Goal: Information Seeking & Learning: Learn about a topic

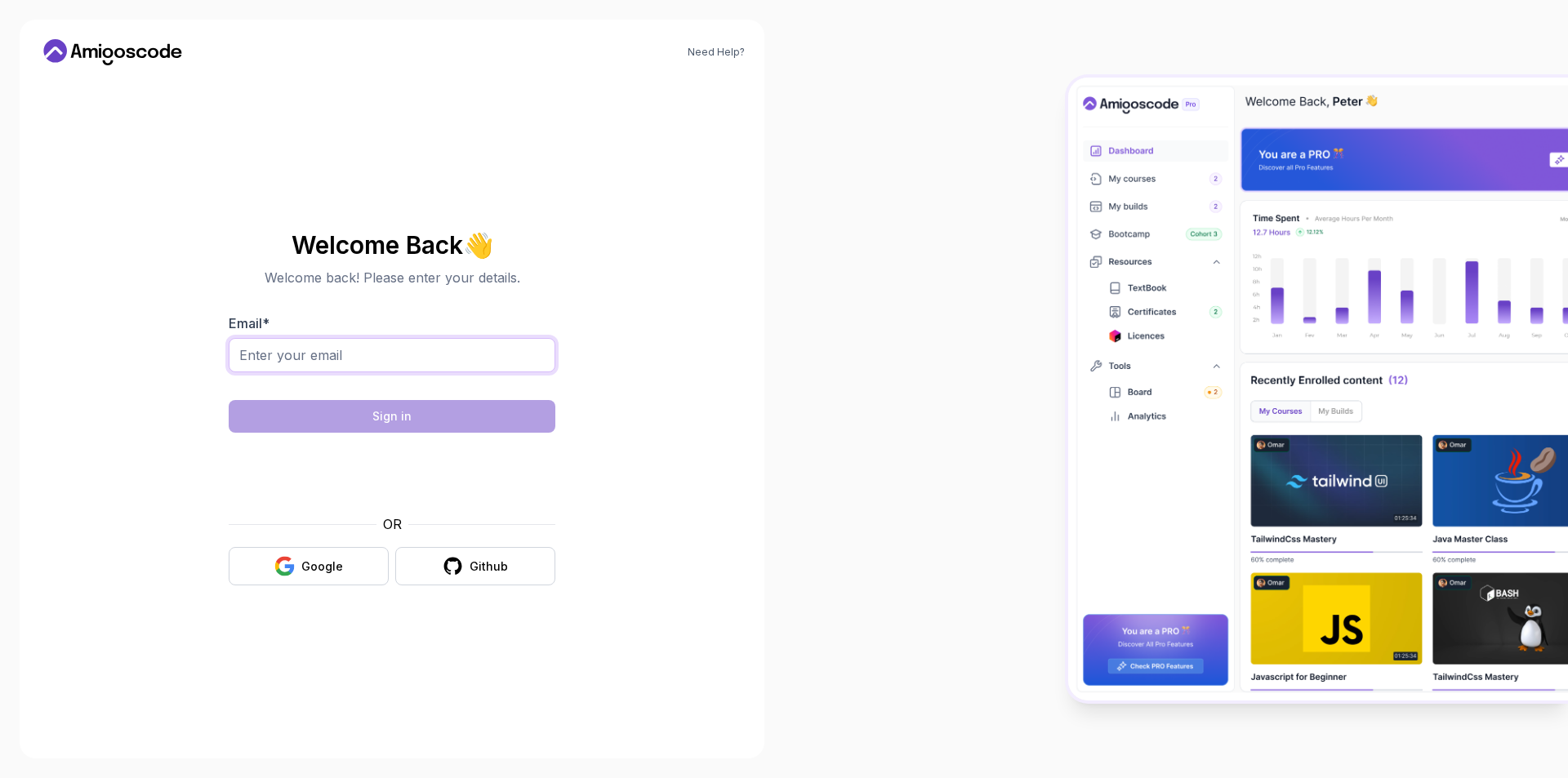
click at [398, 368] on input "Email *" at bounding box center [393, 355] width 327 height 34
click at [408, 357] on input "Email *" at bounding box center [393, 355] width 327 height 34
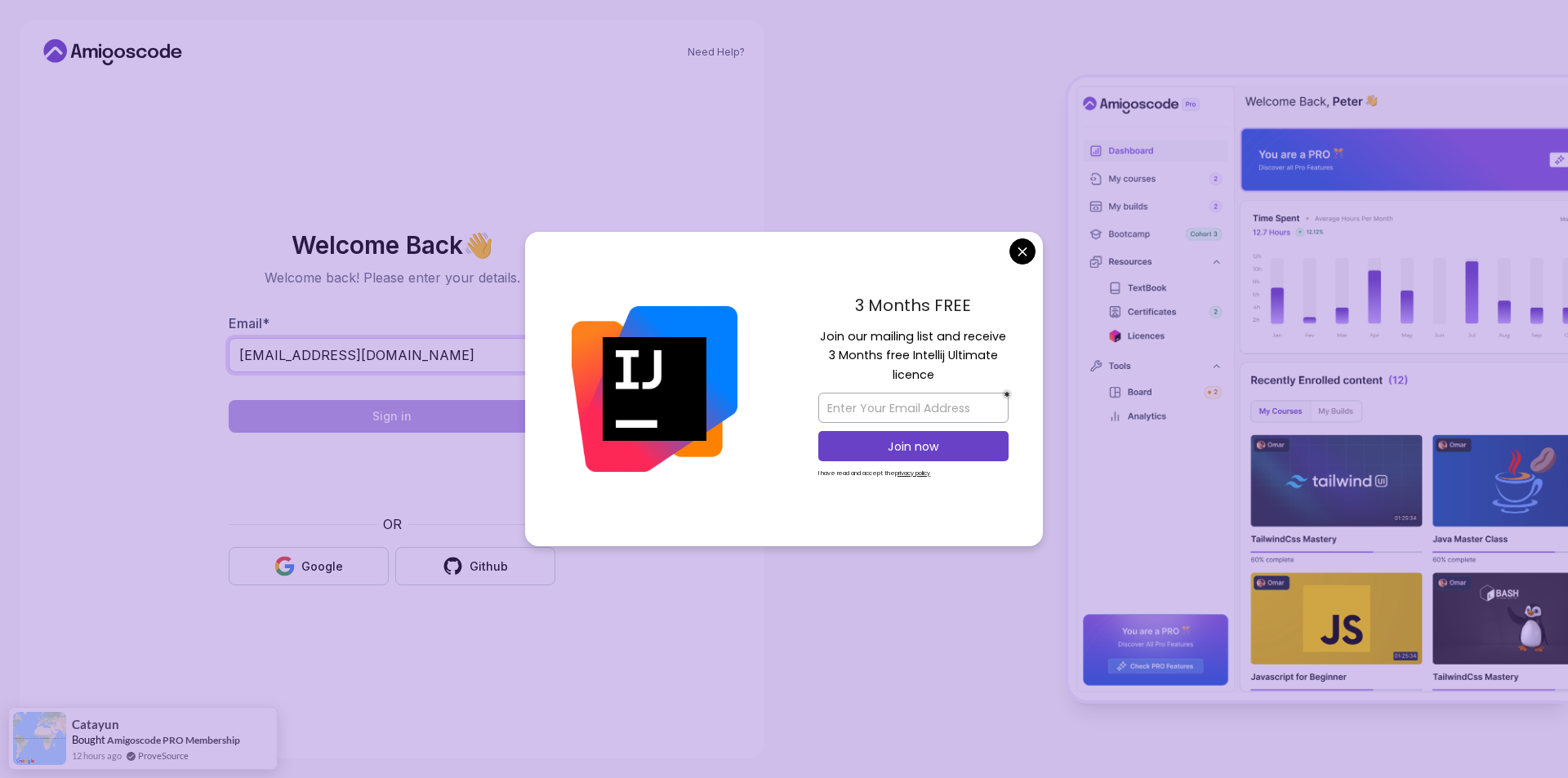
type input "fmamedov2033@gmail.com"
click at [1017, 254] on body "Need Help? Welcome Back 👋 Welcome back! Please enter your details. Email * fmam…" at bounding box center [784, 389] width 1568 height 778
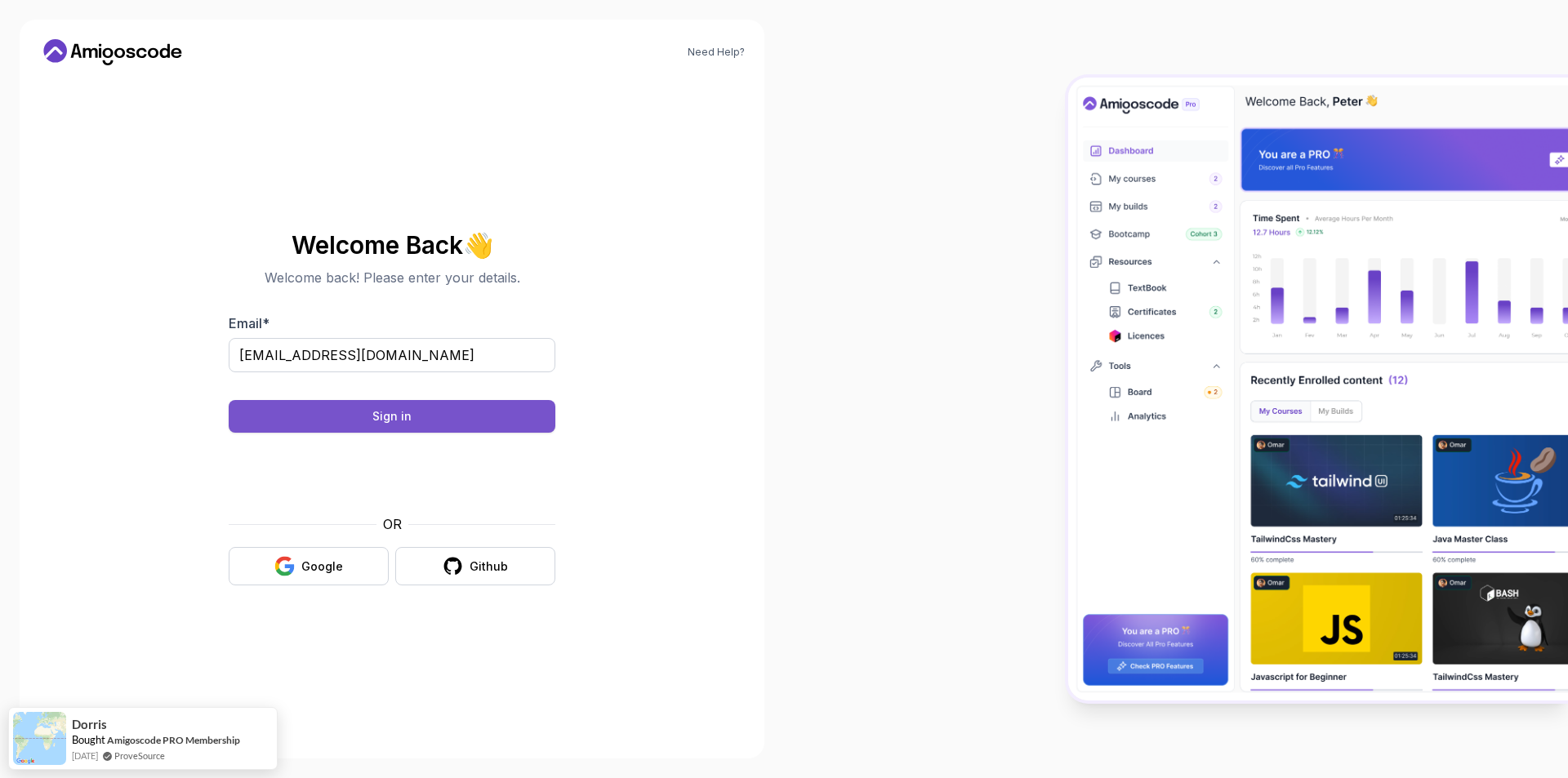
click at [461, 420] on button "Sign in" at bounding box center [393, 416] width 327 height 32
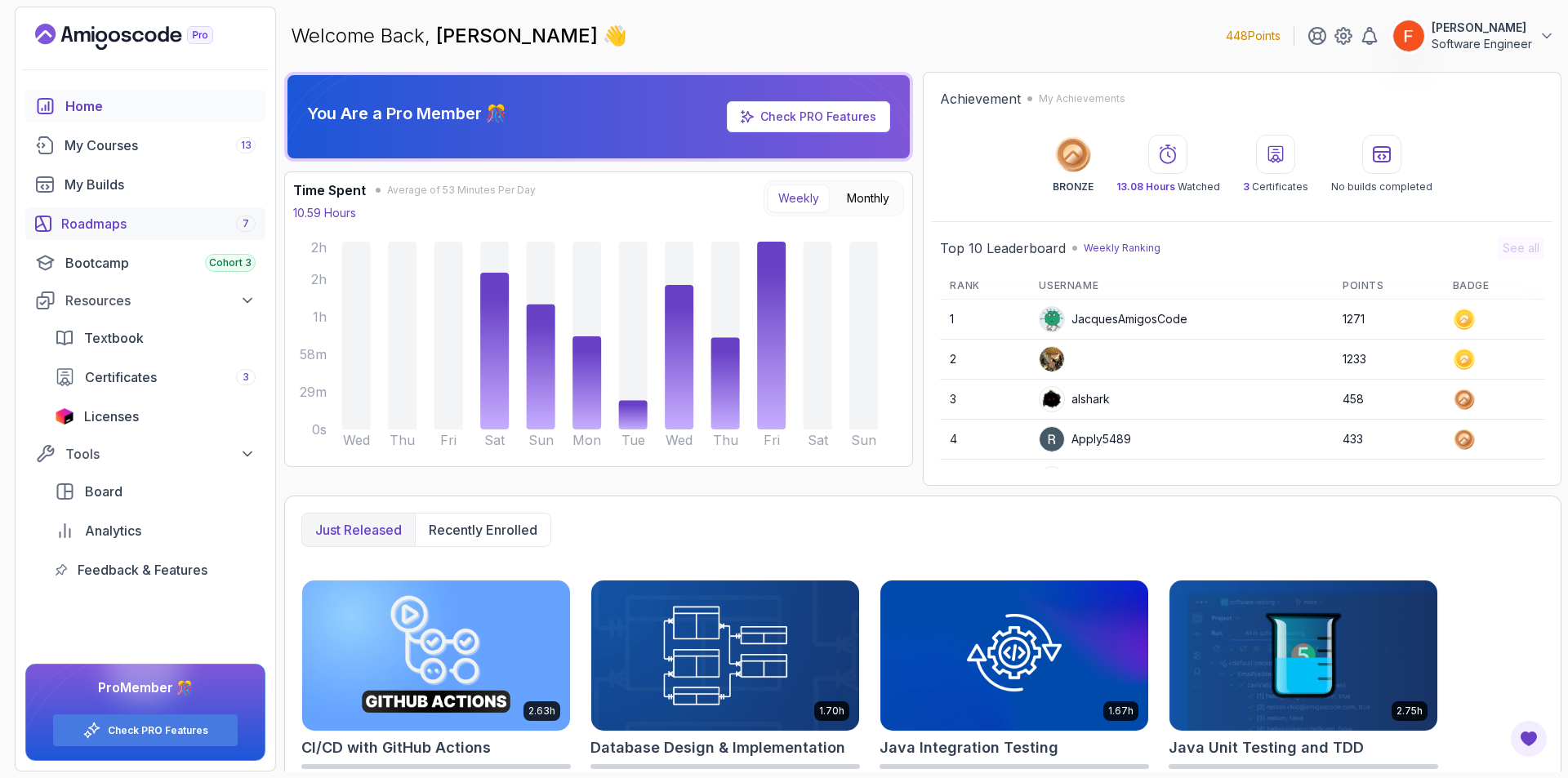
click at [148, 237] on link "Roadmaps 7" at bounding box center [145, 223] width 240 height 32
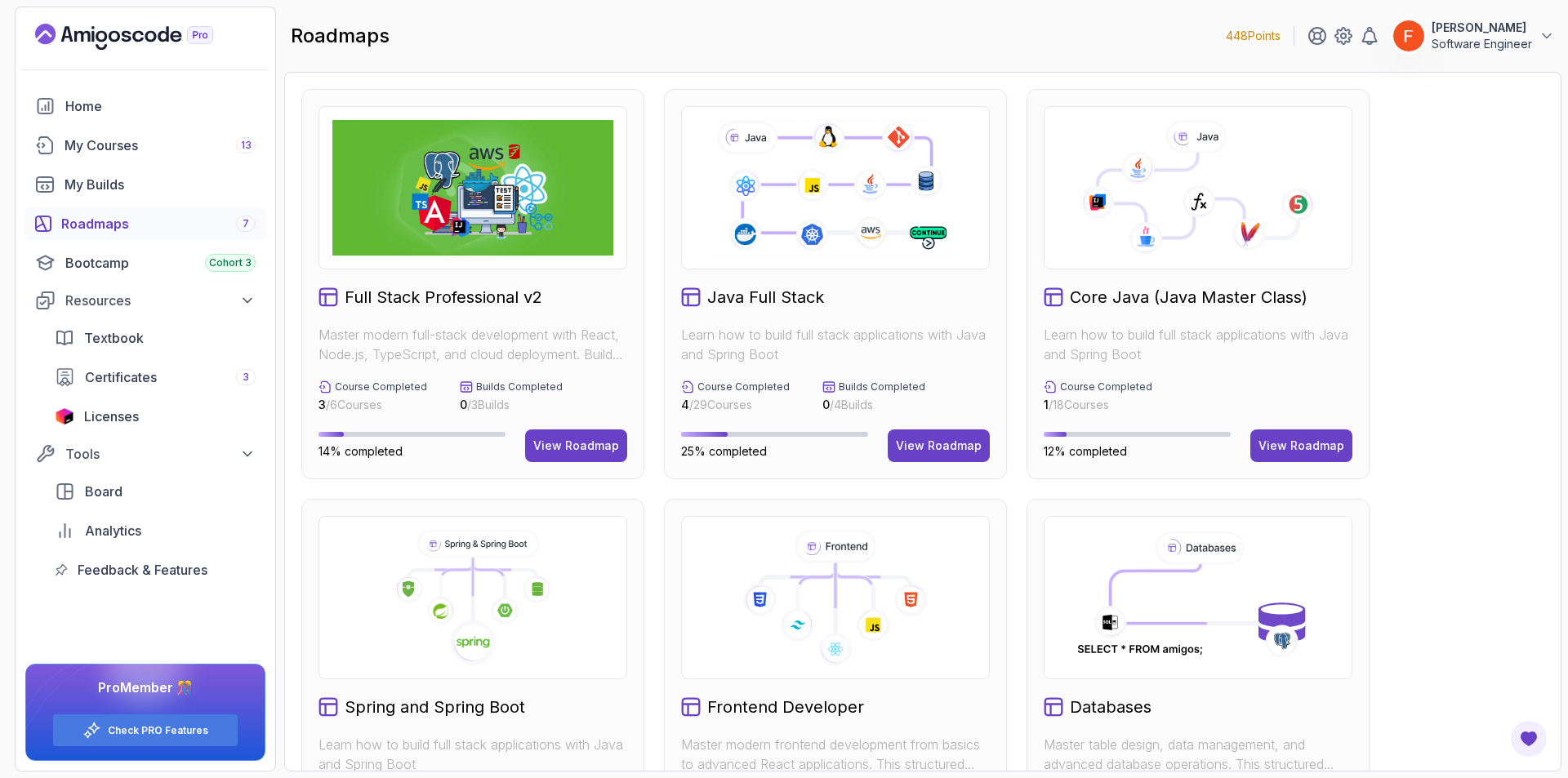
click at [499, 642] on icon at bounding box center [472, 597] width 281 height 135
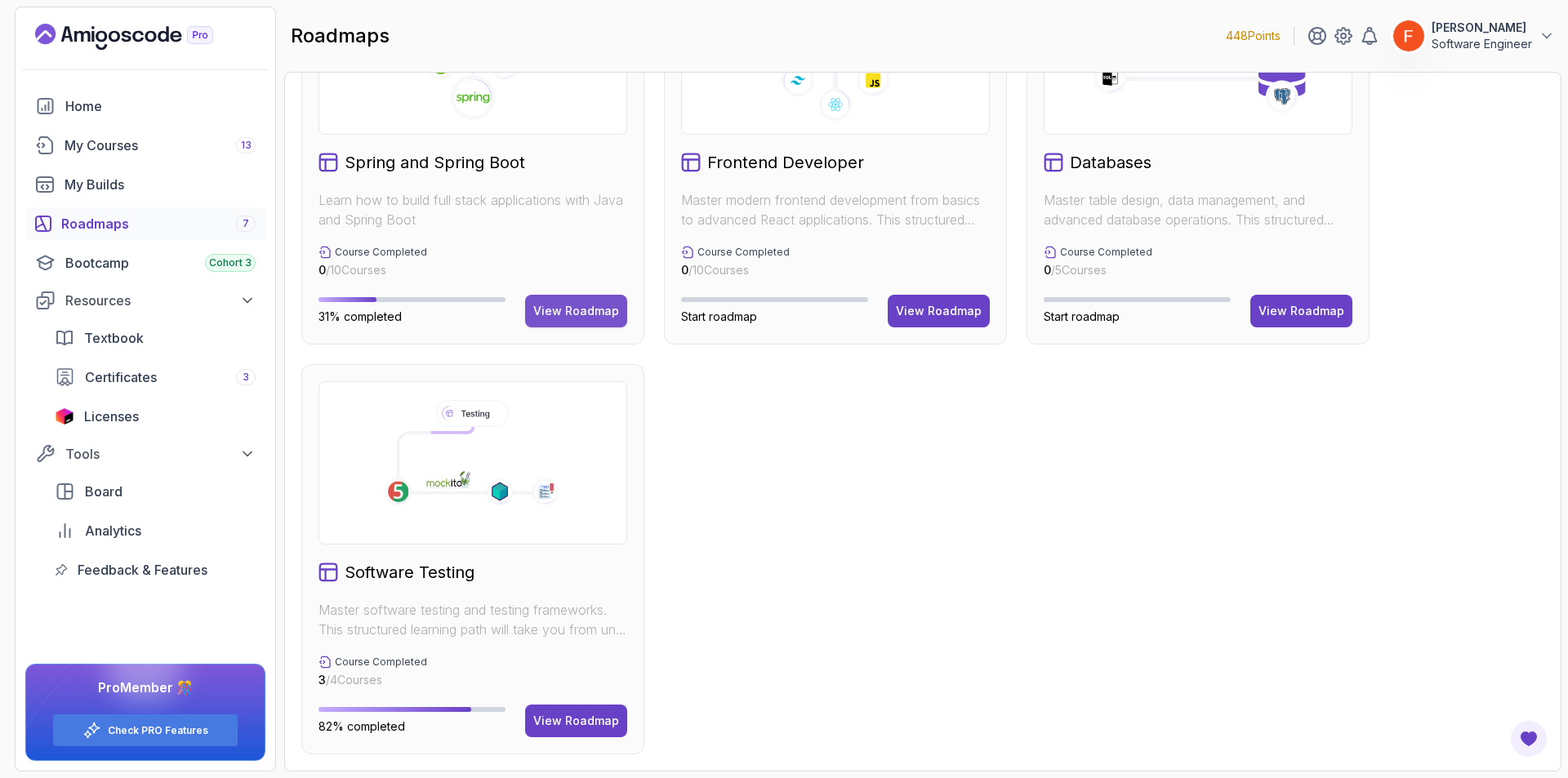
click at [588, 313] on div "View Roadmap" at bounding box center [576, 311] width 86 height 17
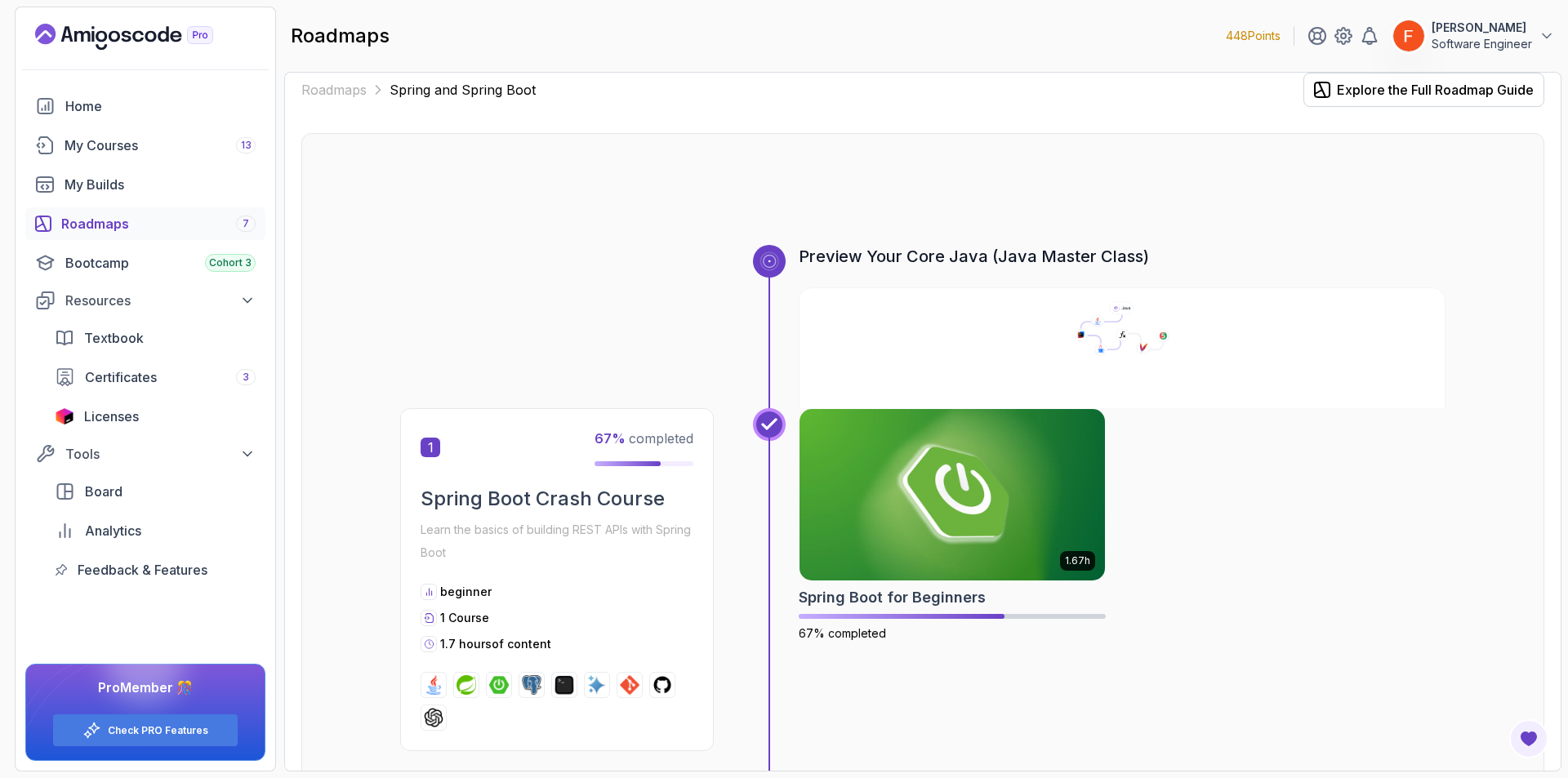
scroll to position [1105, 0]
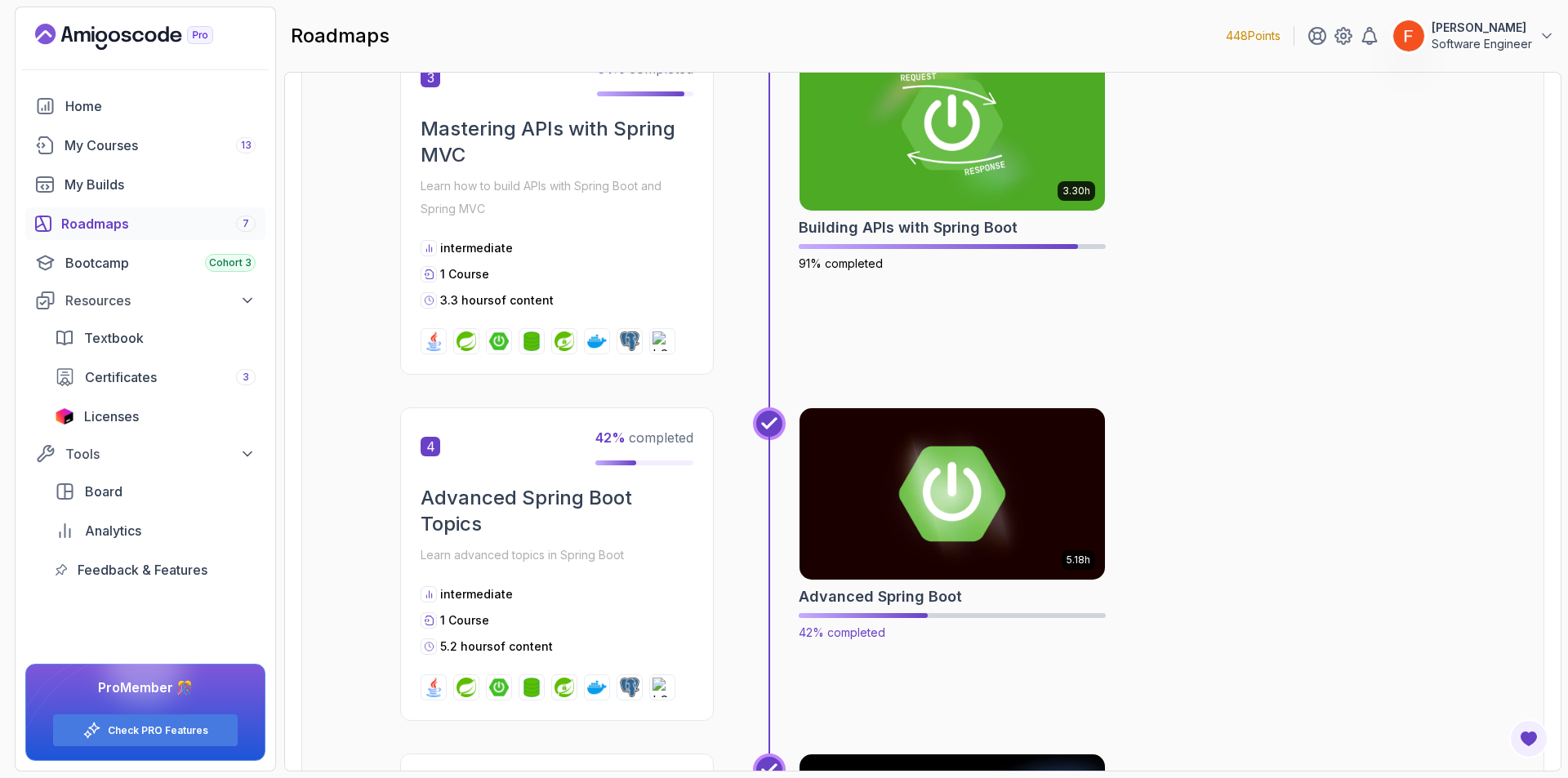
click at [951, 511] on img at bounding box center [952, 493] width 321 height 179
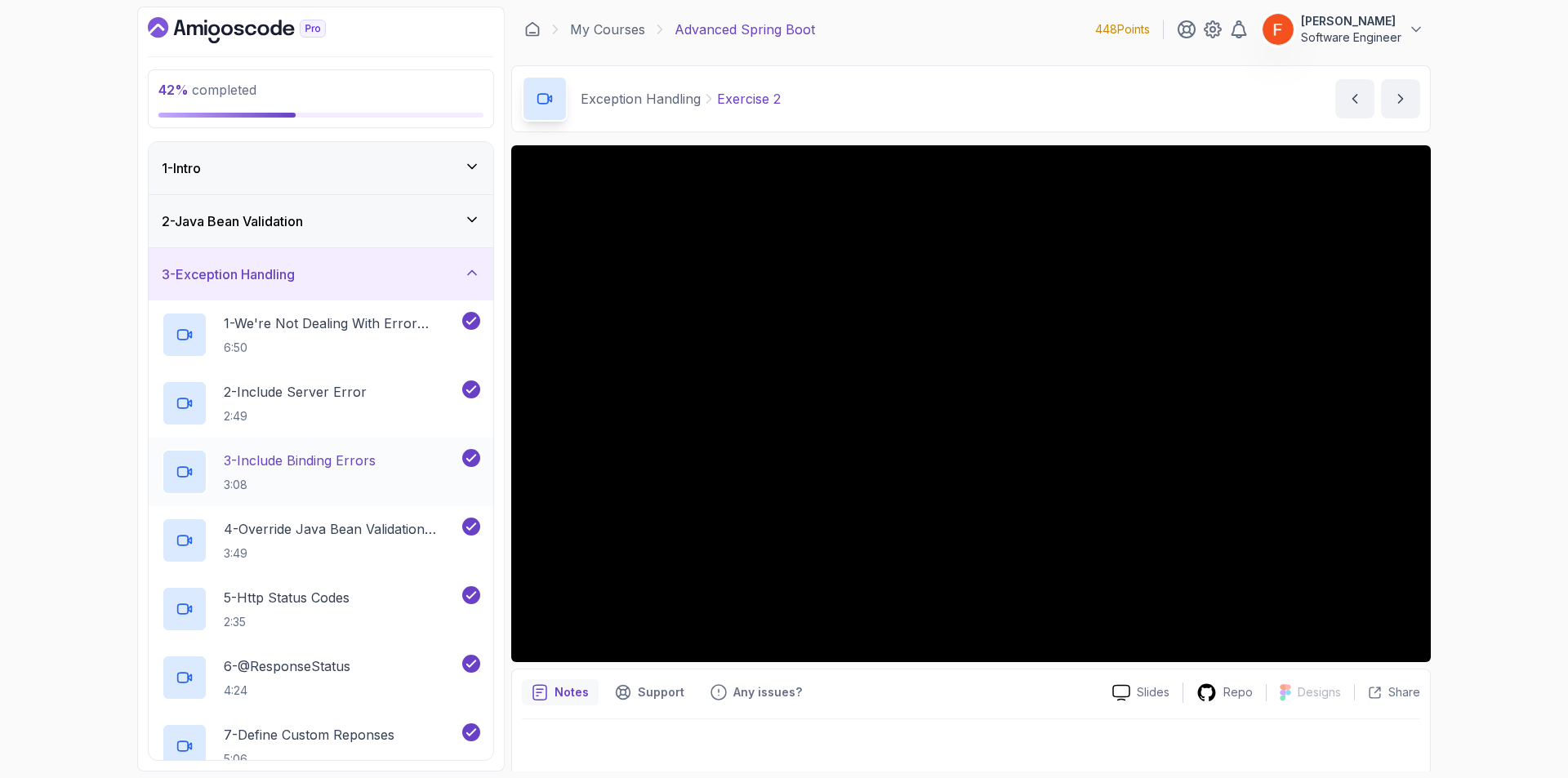
scroll to position [962, 0]
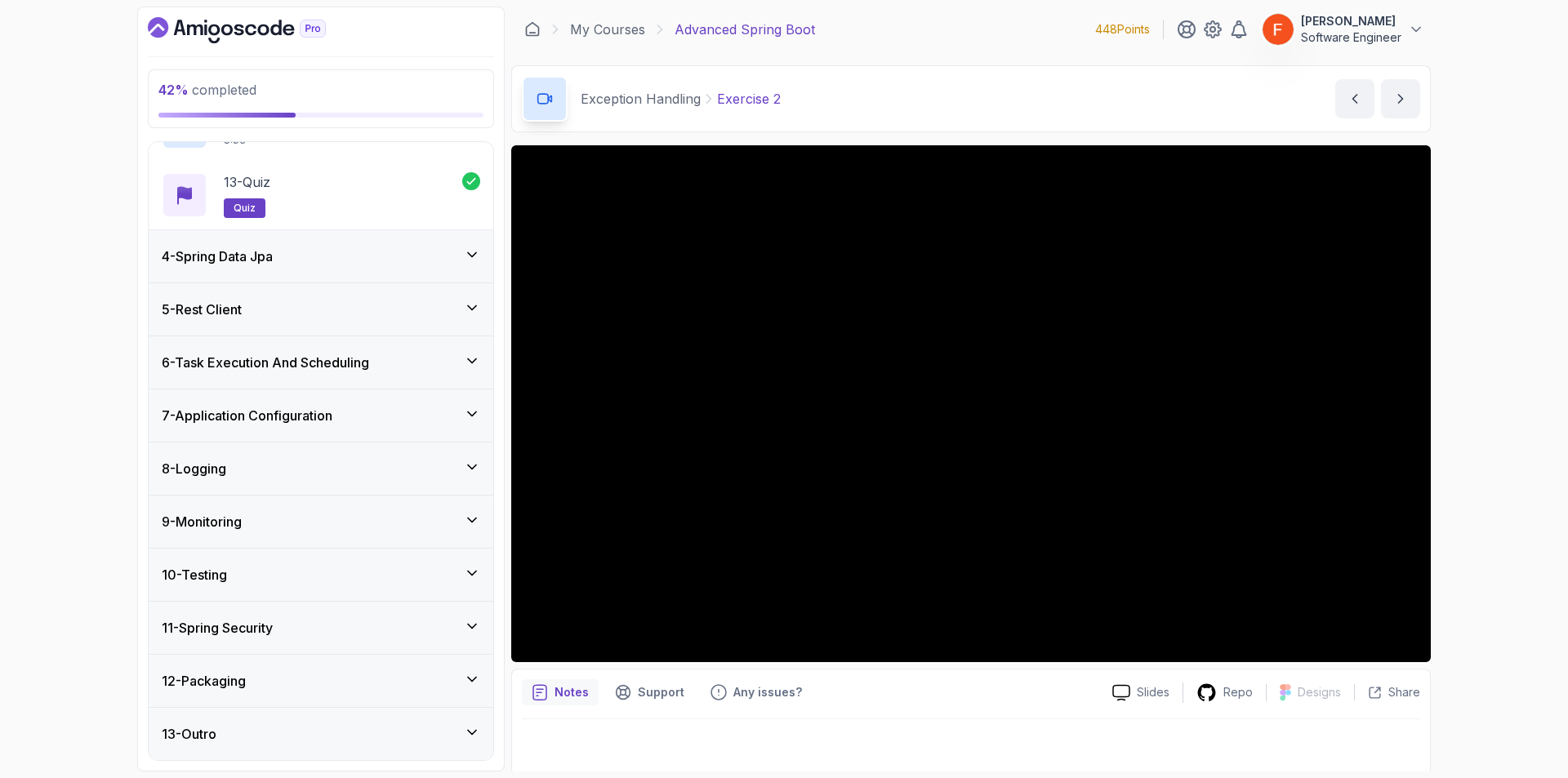
click at [367, 271] on div "4 - Spring Data Jpa" at bounding box center [321, 256] width 345 height 52
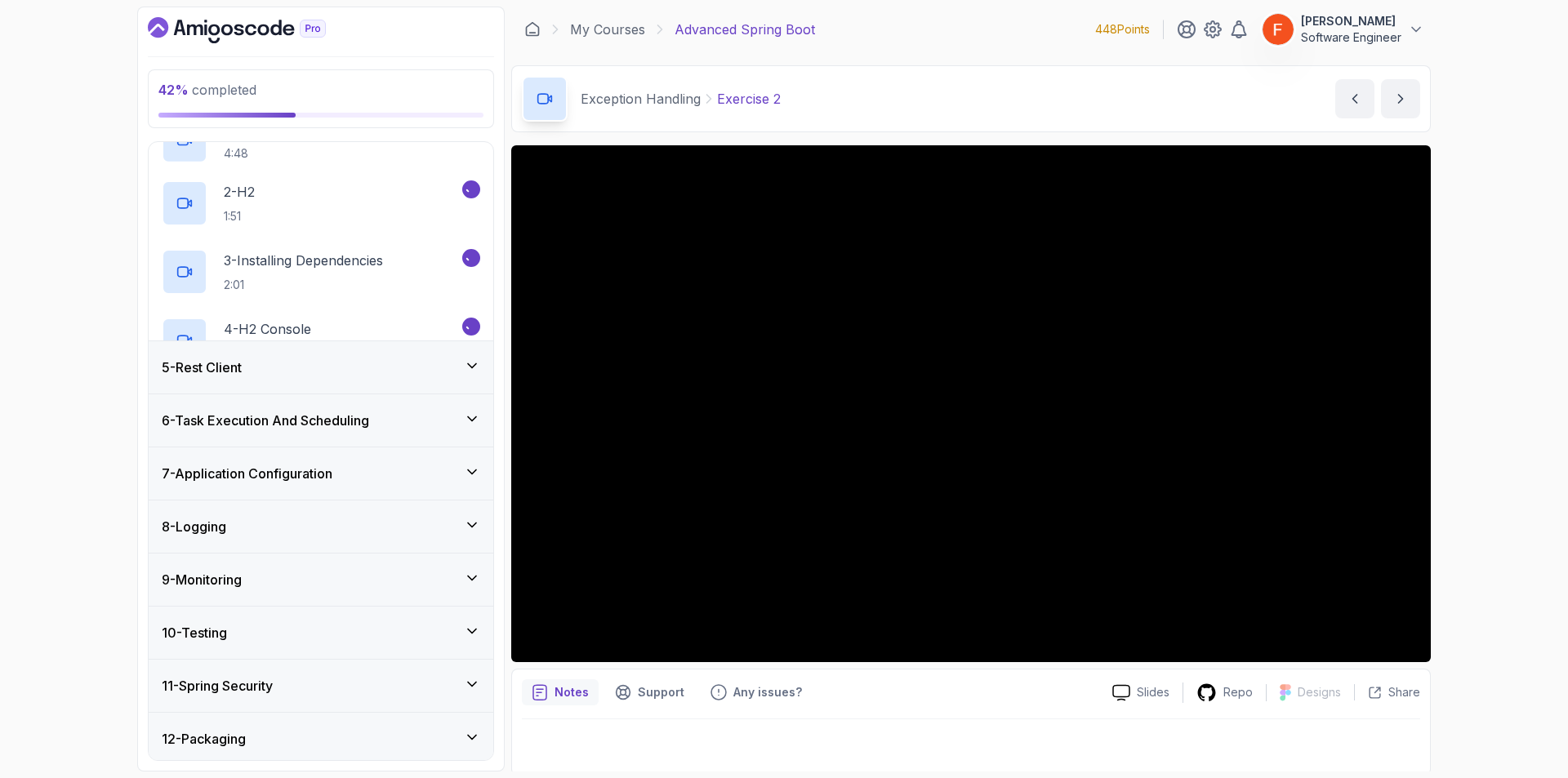
scroll to position [72, 0]
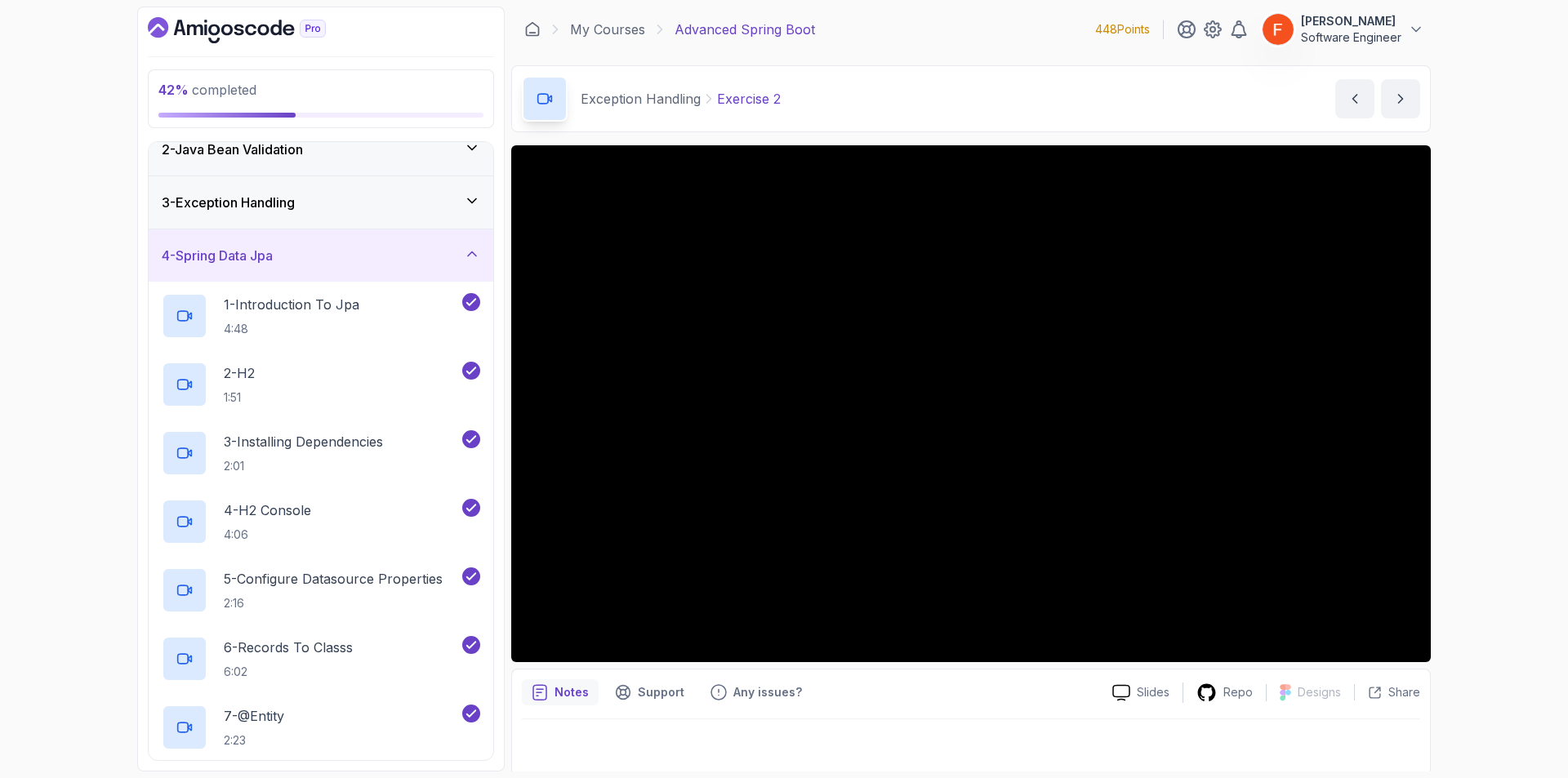
click at [367, 271] on div "4 - Spring Data Jpa" at bounding box center [321, 255] width 345 height 52
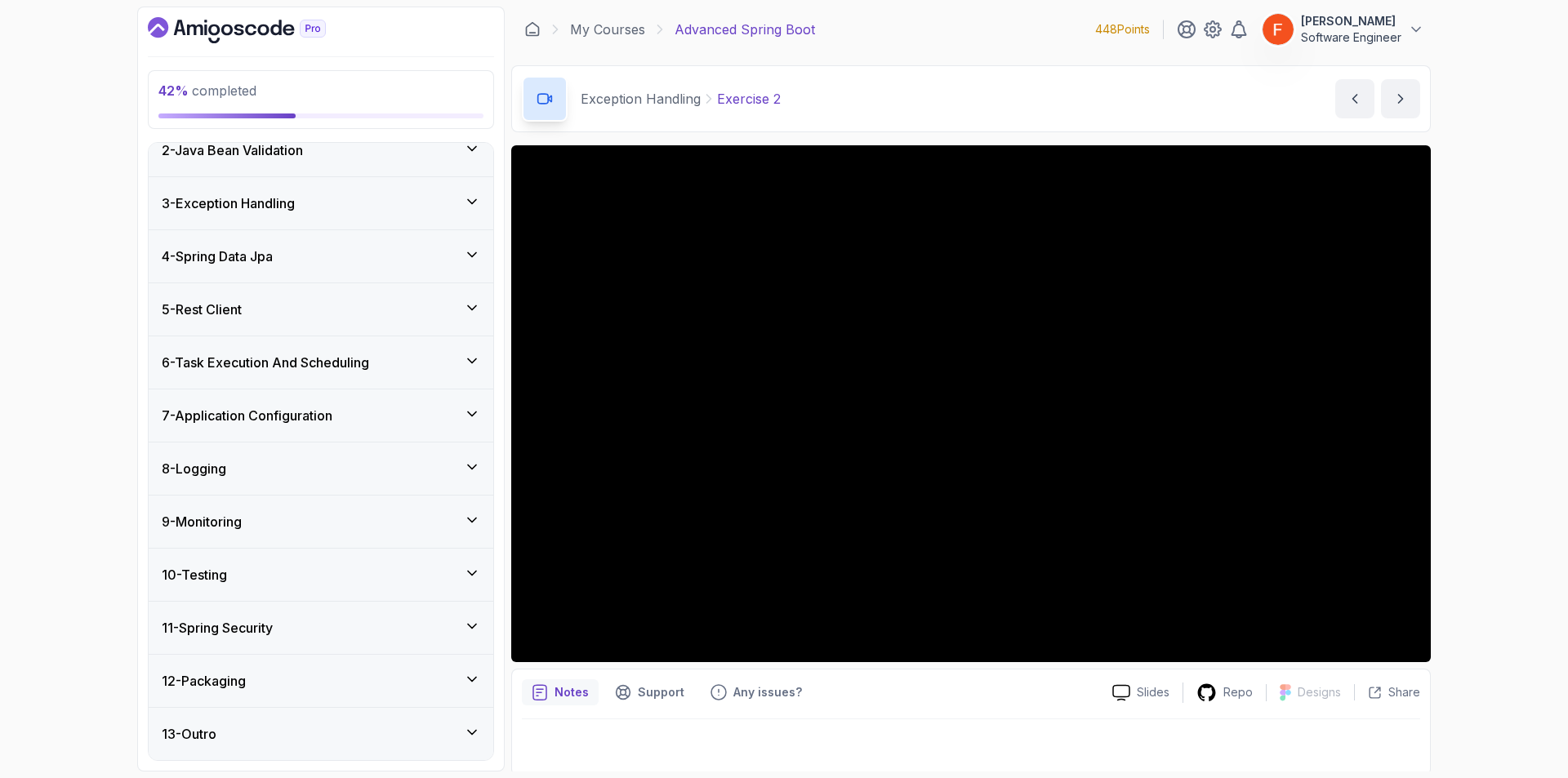
click at [363, 306] on div "5 - Rest Client" at bounding box center [321, 309] width 318 height 19
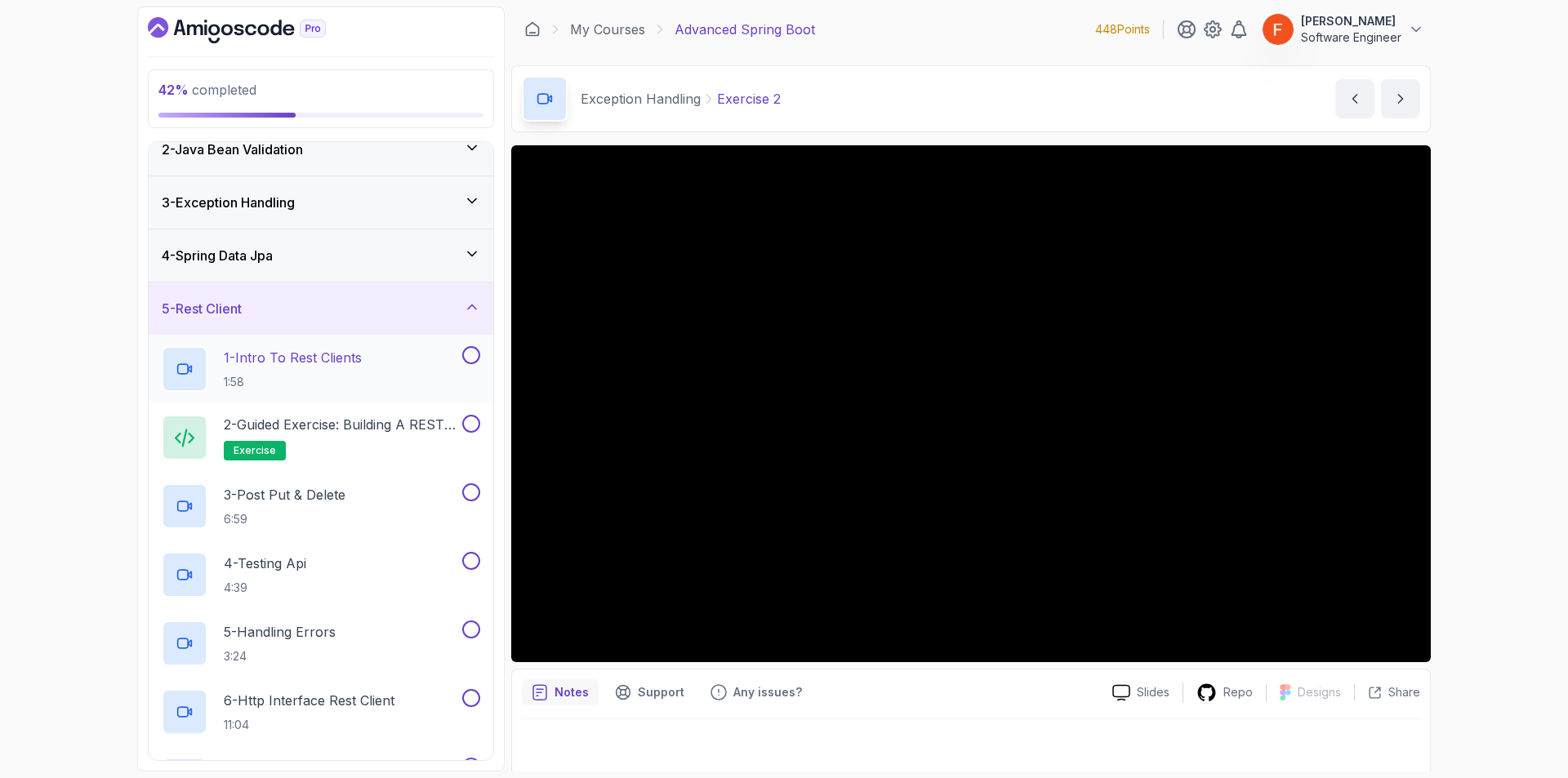
click at [381, 362] on div "1 - Intro To Rest Clients 1:58" at bounding box center [310, 369] width 297 height 45
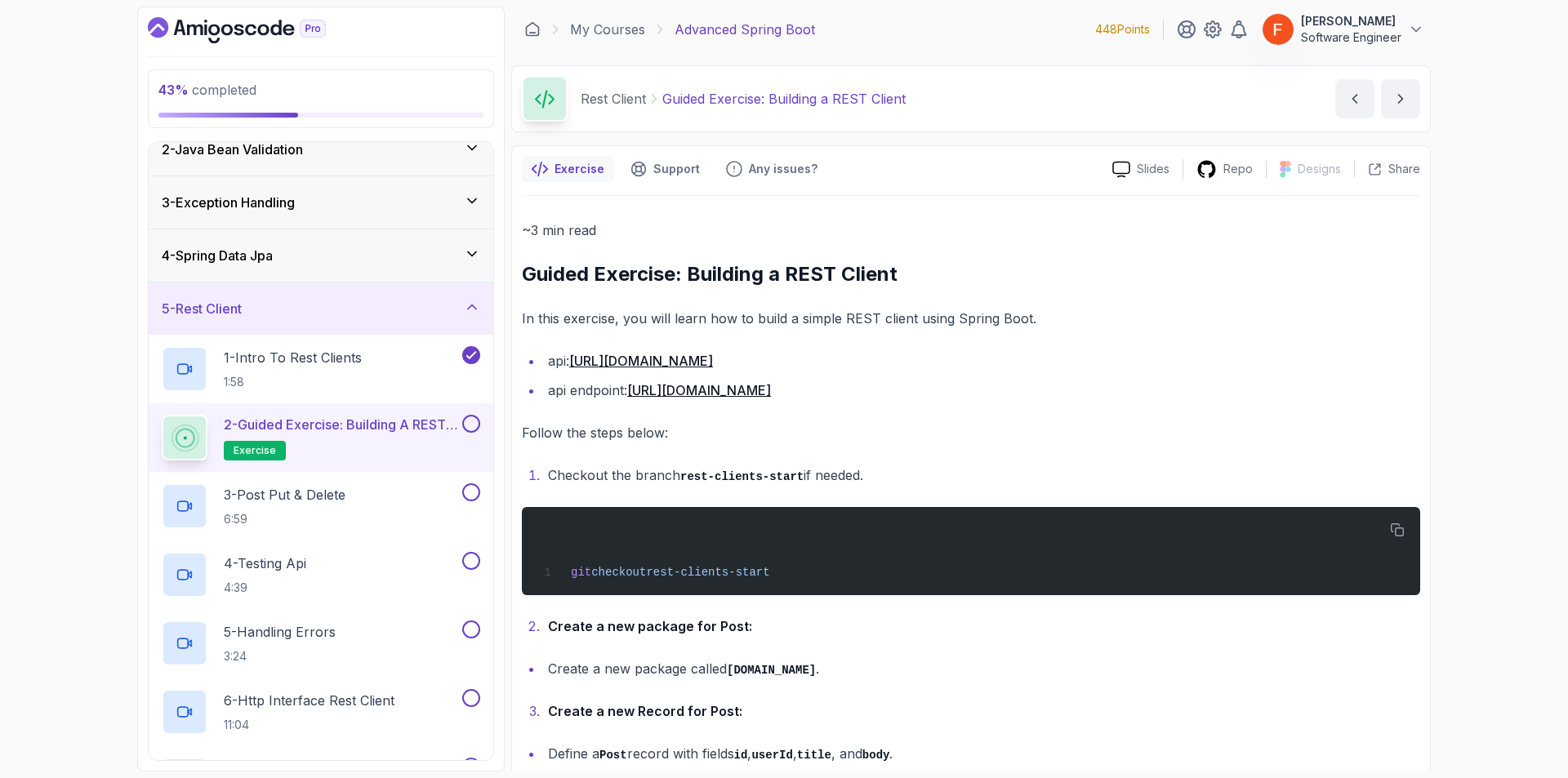
scroll to position [130, 0]
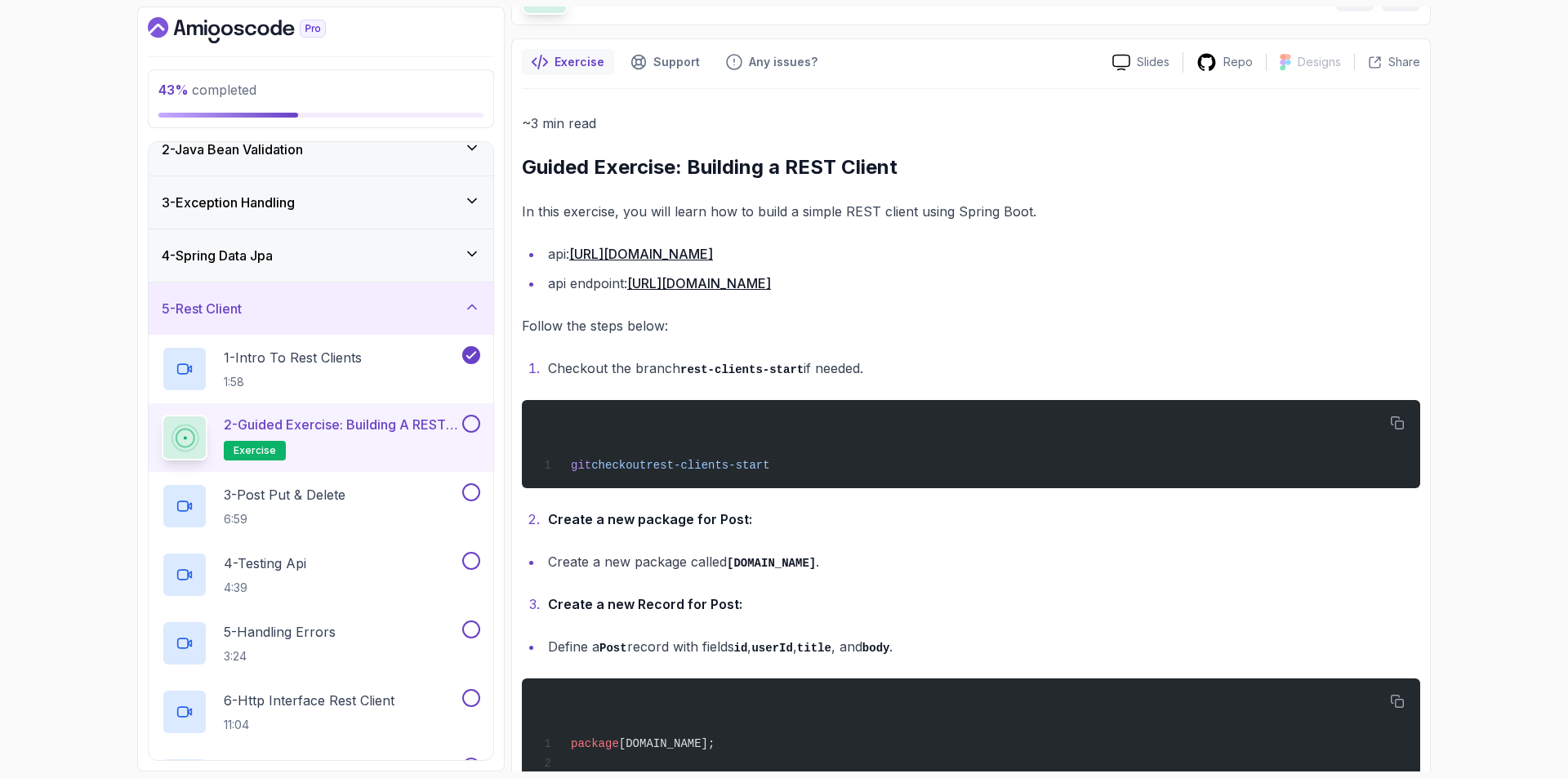
drag, startPoint x: 1000, startPoint y: 721, endPoint x: 979, endPoint y: 773, distance: 56.1
click at [979, 773] on section "43 % completed 1 - Intro 2 - Java Bean Validation 3 - Exception Handling 4 - Sp…" at bounding box center [784, 389] width 1307 height 778
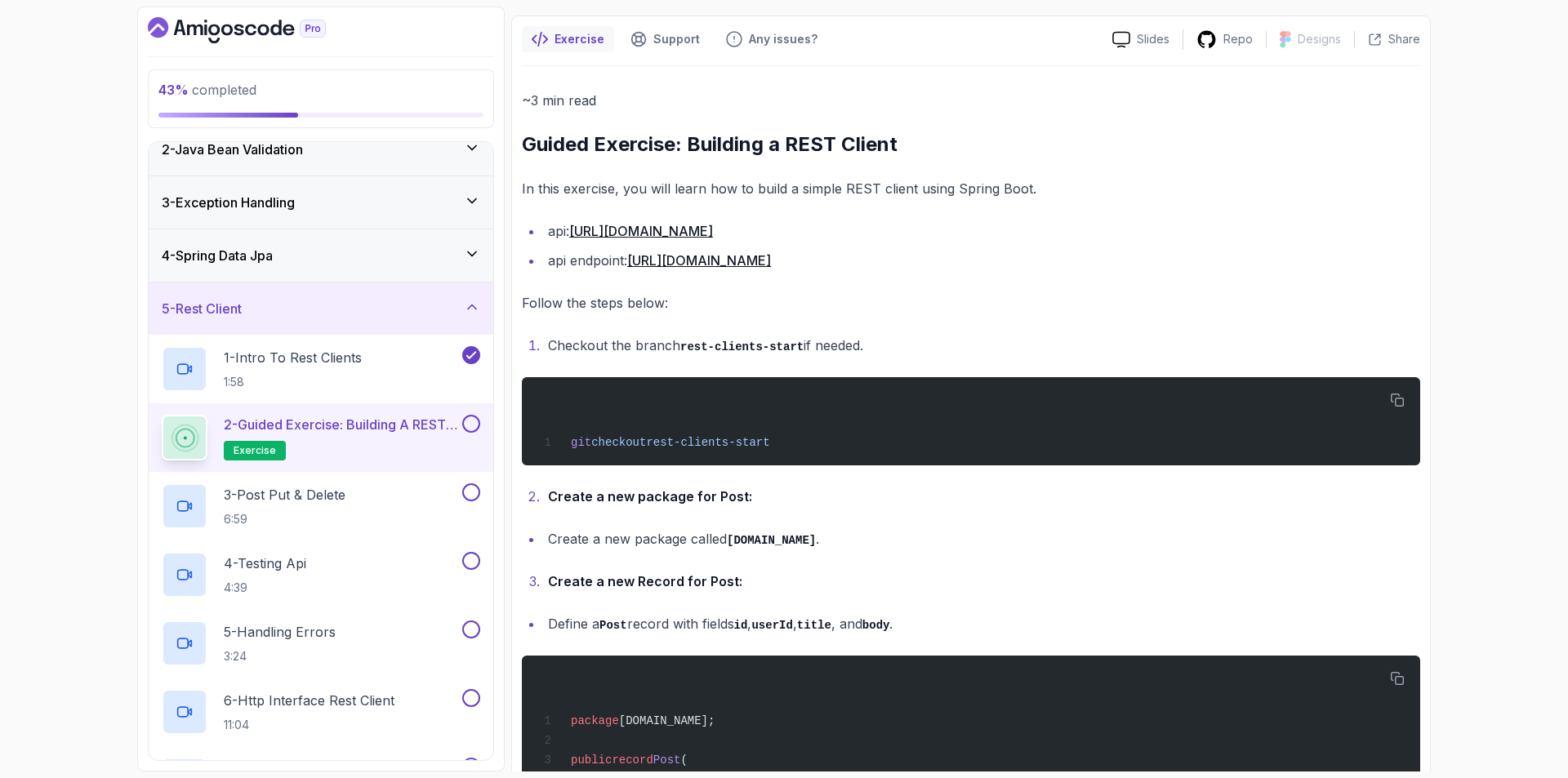
click at [1475, 418] on div "43 % completed 1 - Intro 2 - Java Bean Validation 3 - Exception Handling 4 - Sp…" at bounding box center [784, 389] width 1568 height 778
drag, startPoint x: 1467, startPoint y: 617, endPoint x: 1379, endPoint y: 810, distance: 212.1
click at [1379, 777] on html "43 % completed 1 - Intro 2 - Java Bean Validation 3 - Exception Handling 4 - Sp…" at bounding box center [784, 389] width 1568 height 778
click at [1493, 720] on div "43 % completed 1 - Intro 2 - Java Bean Validation 3 - Exception Handling 4 - Sp…" at bounding box center [784, 389] width 1568 height 778
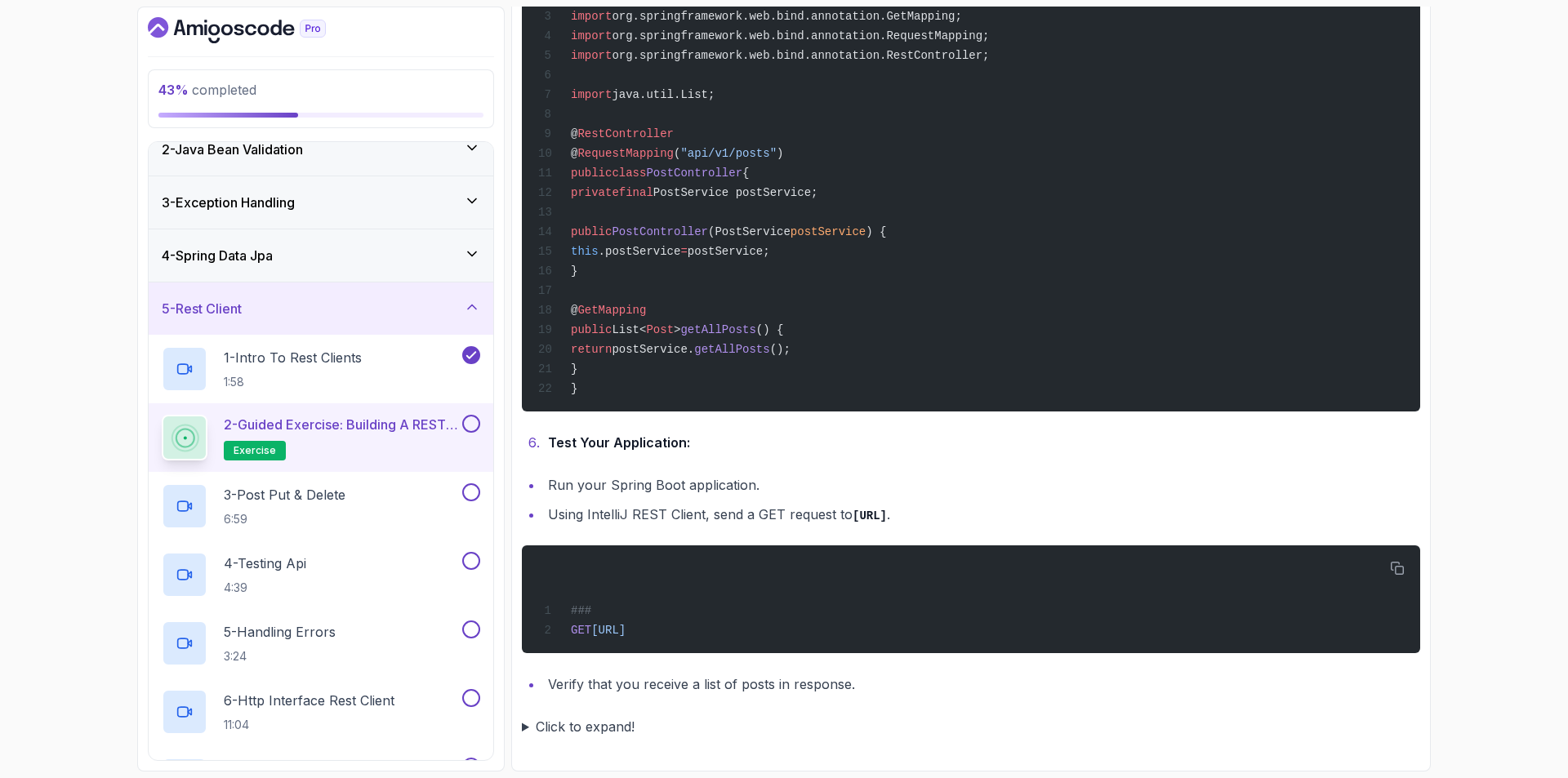
scroll to position [2034, 0]
click at [345, 502] on p "3 - Post Put & Delete" at bounding box center [284, 495] width 122 height 19
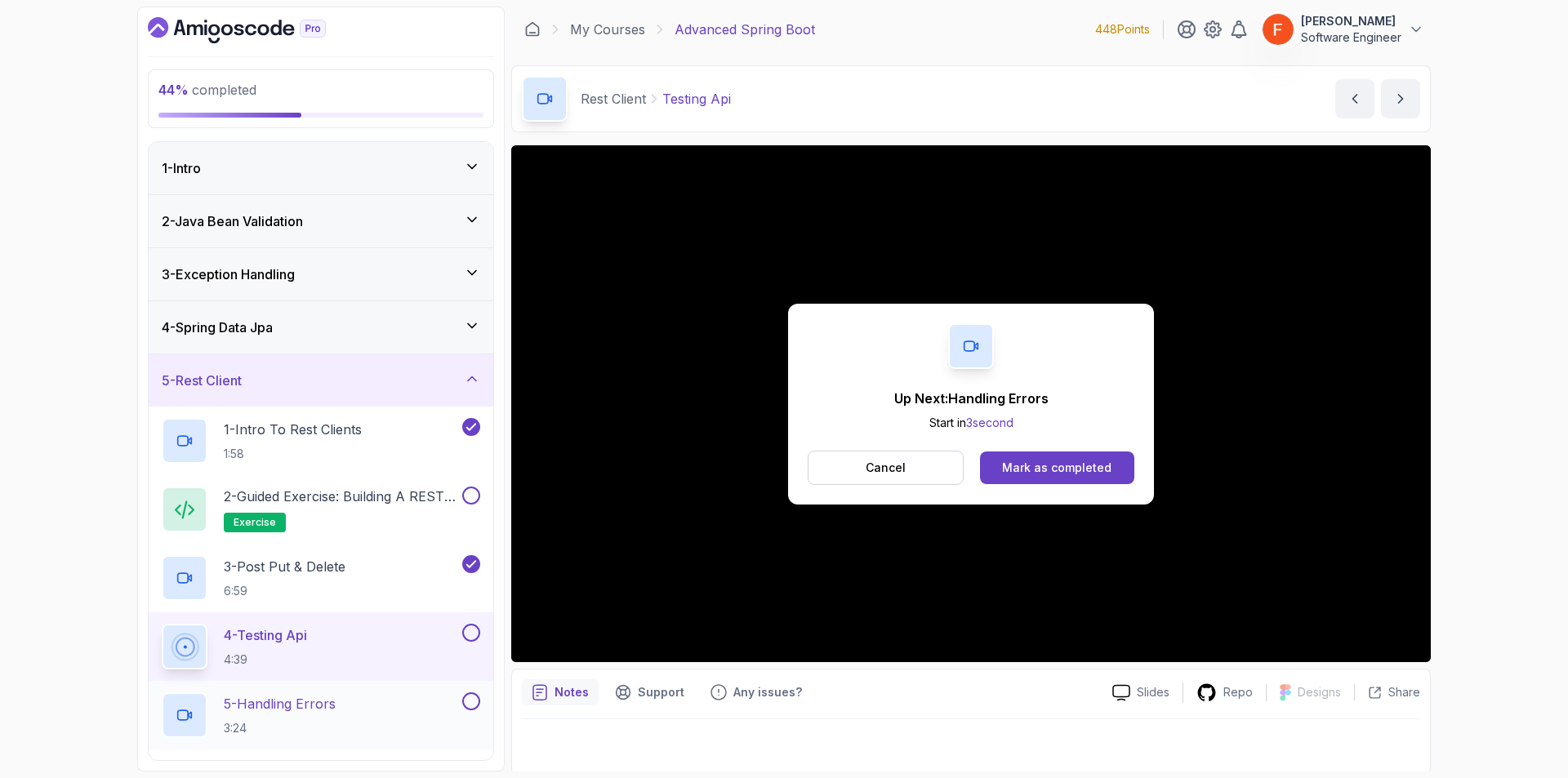
click at [400, 703] on div "5 - Handling Errors 3:24" at bounding box center [310, 715] width 297 height 45
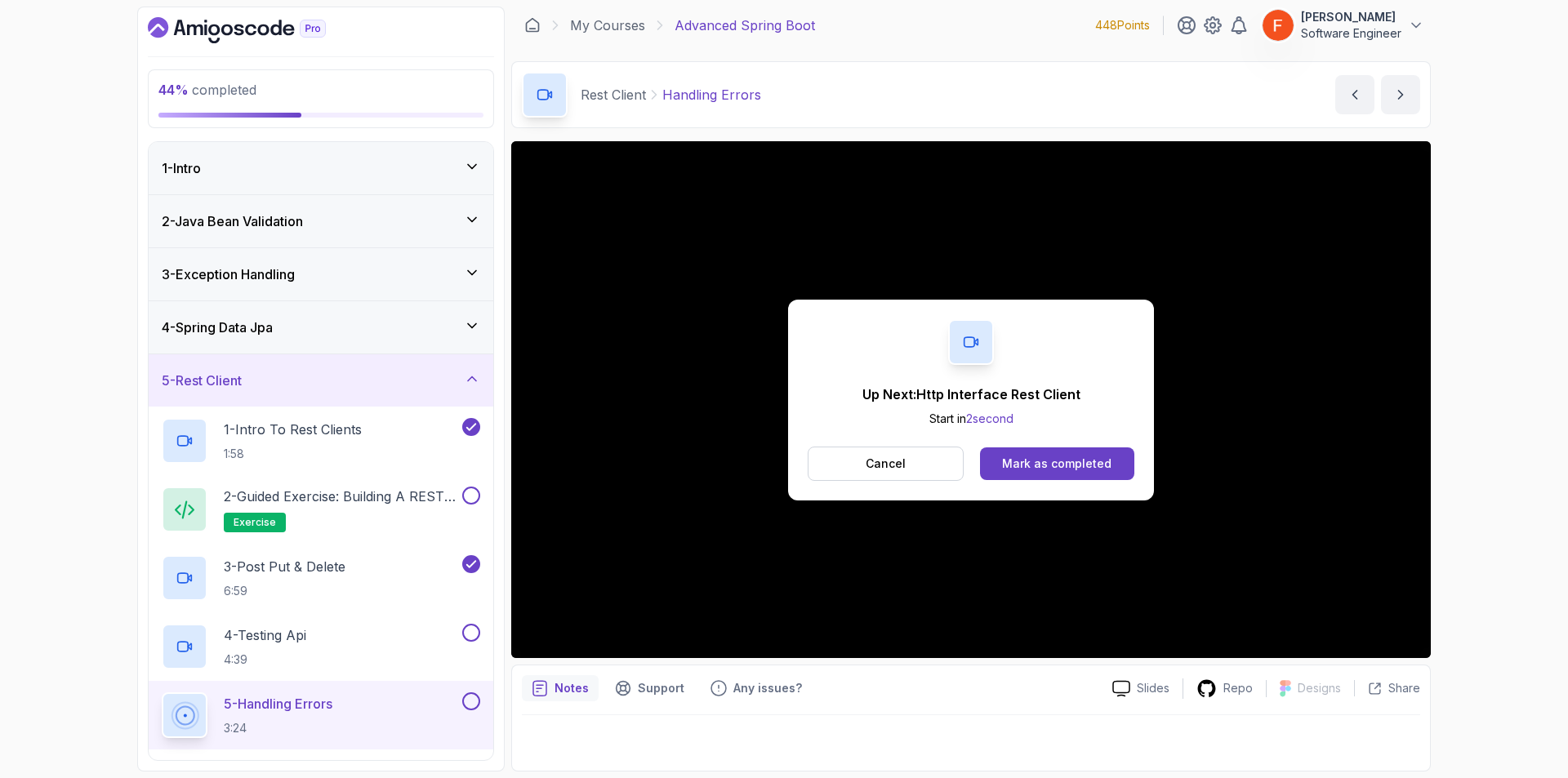
scroll to position [757, 0]
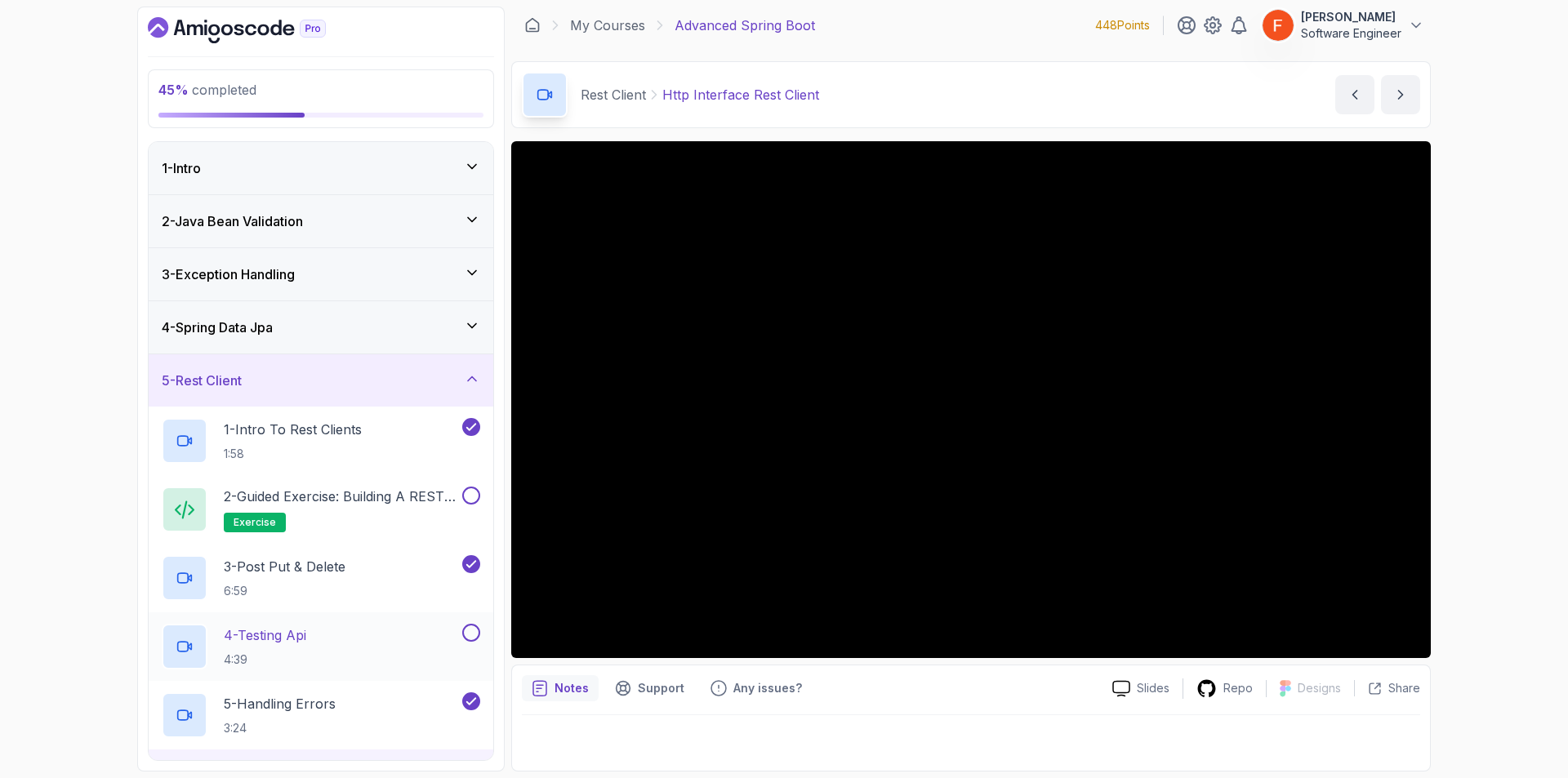
click at [477, 629] on button at bounding box center [471, 633] width 18 height 18
click at [308, 387] on div "5 - Rest Client" at bounding box center [321, 380] width 318 height 19
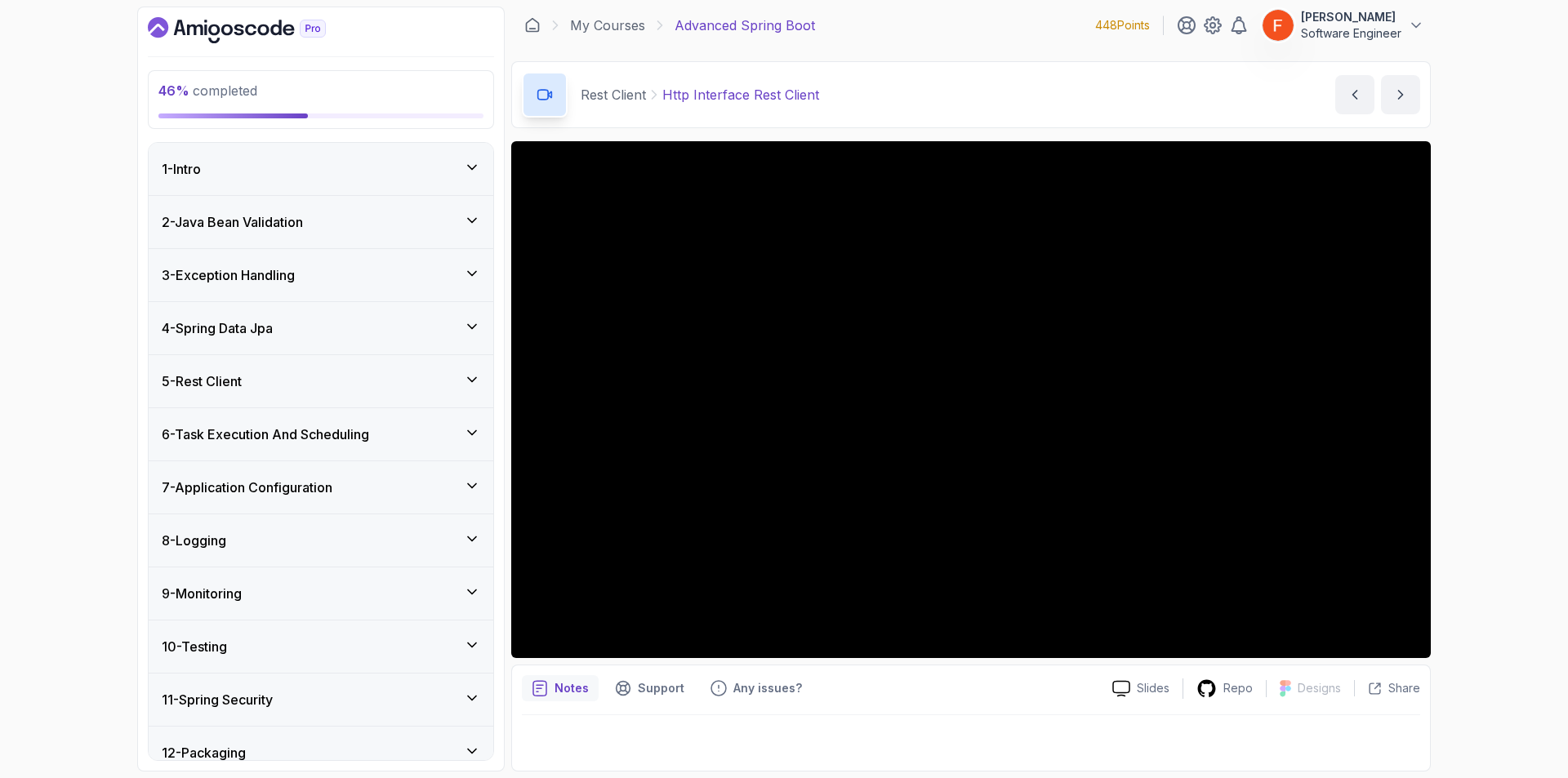
click at [318, 366] on div "5 - Rest Client" at bounding box center [321, 381] width 345 height 52
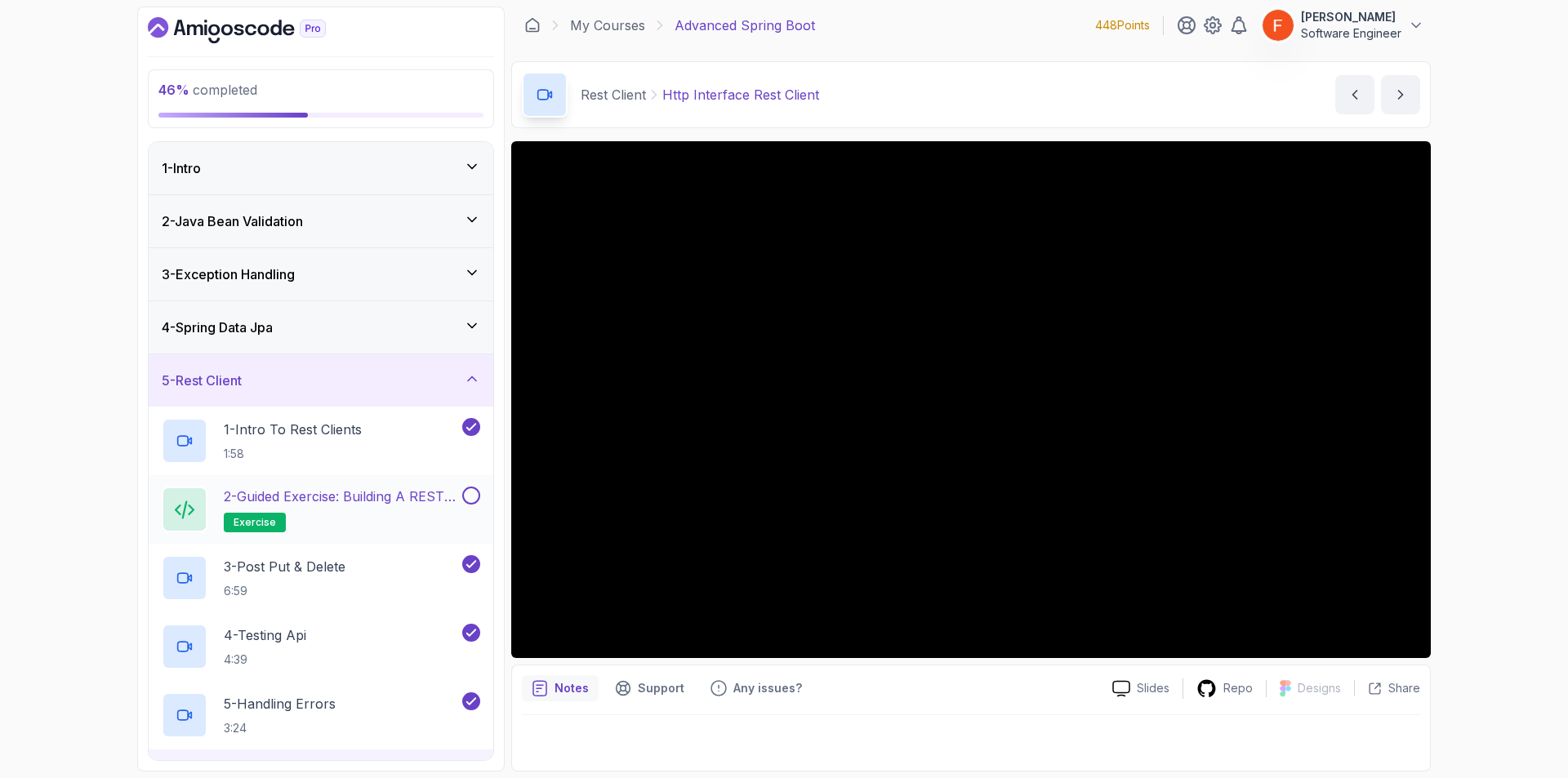
click at [318, 499] on p "2 - Guided Exercise: Building a REST Client" at bounding box center [341, 497] width 235 height 19
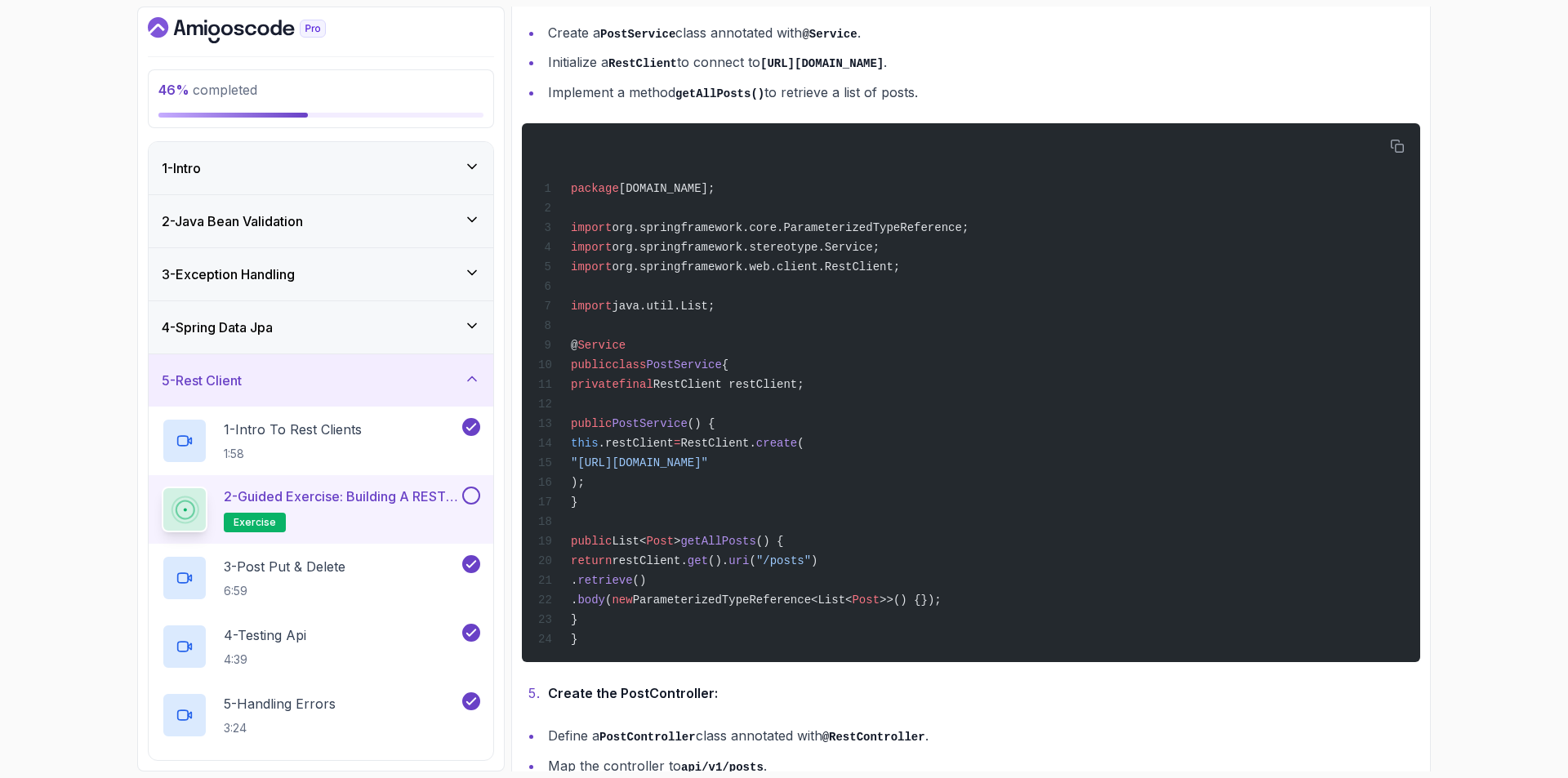
scroll to position [1195, 0]
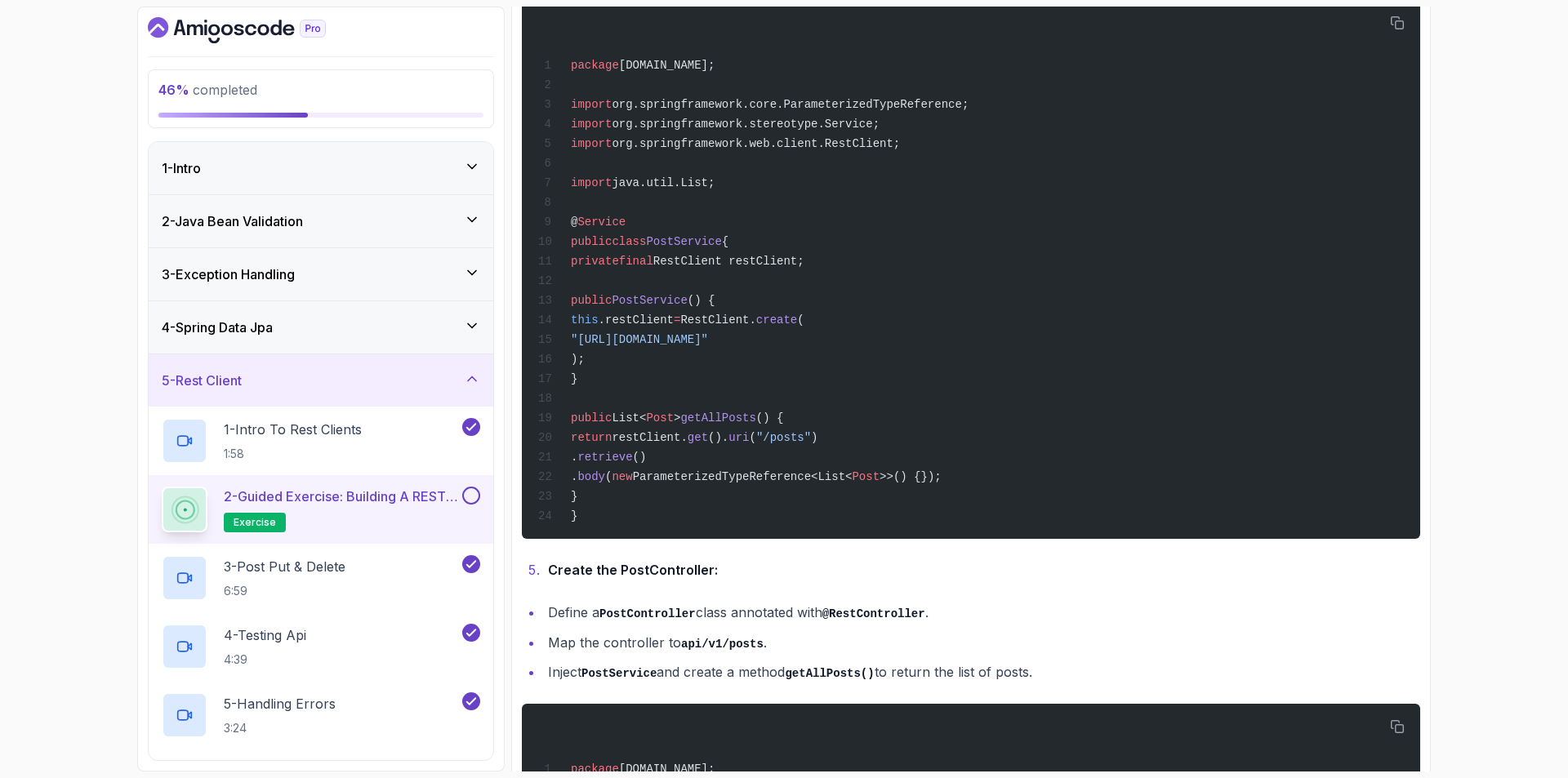
click at [1517, 497] on div "46 % completed 1 - Intro 2 - Java Bean Validation 3 - Exception Handling 4 - Sp…" at bounding box center [784, 389] width 1568 height 778
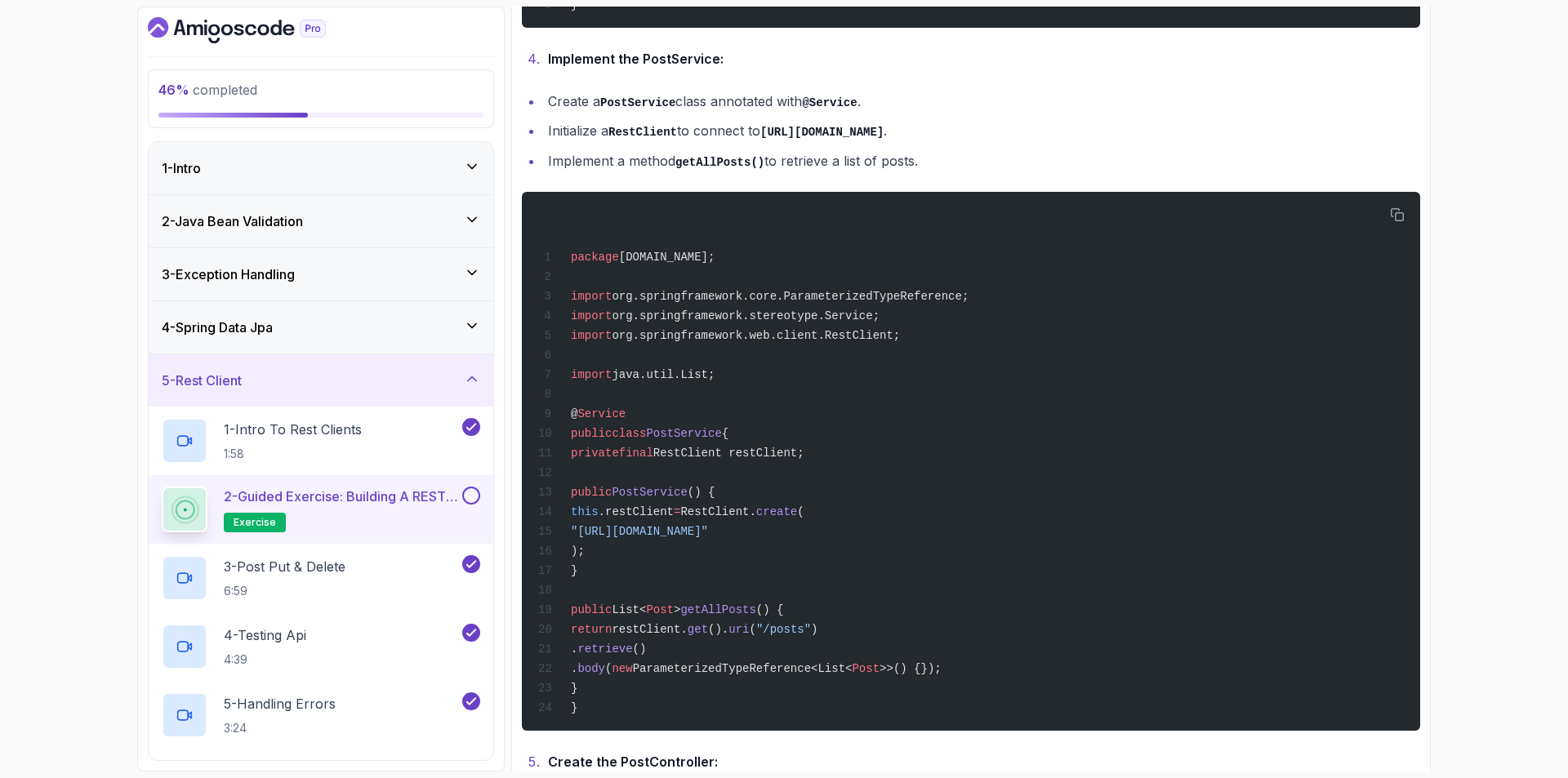
scroll to position [1018, 0]
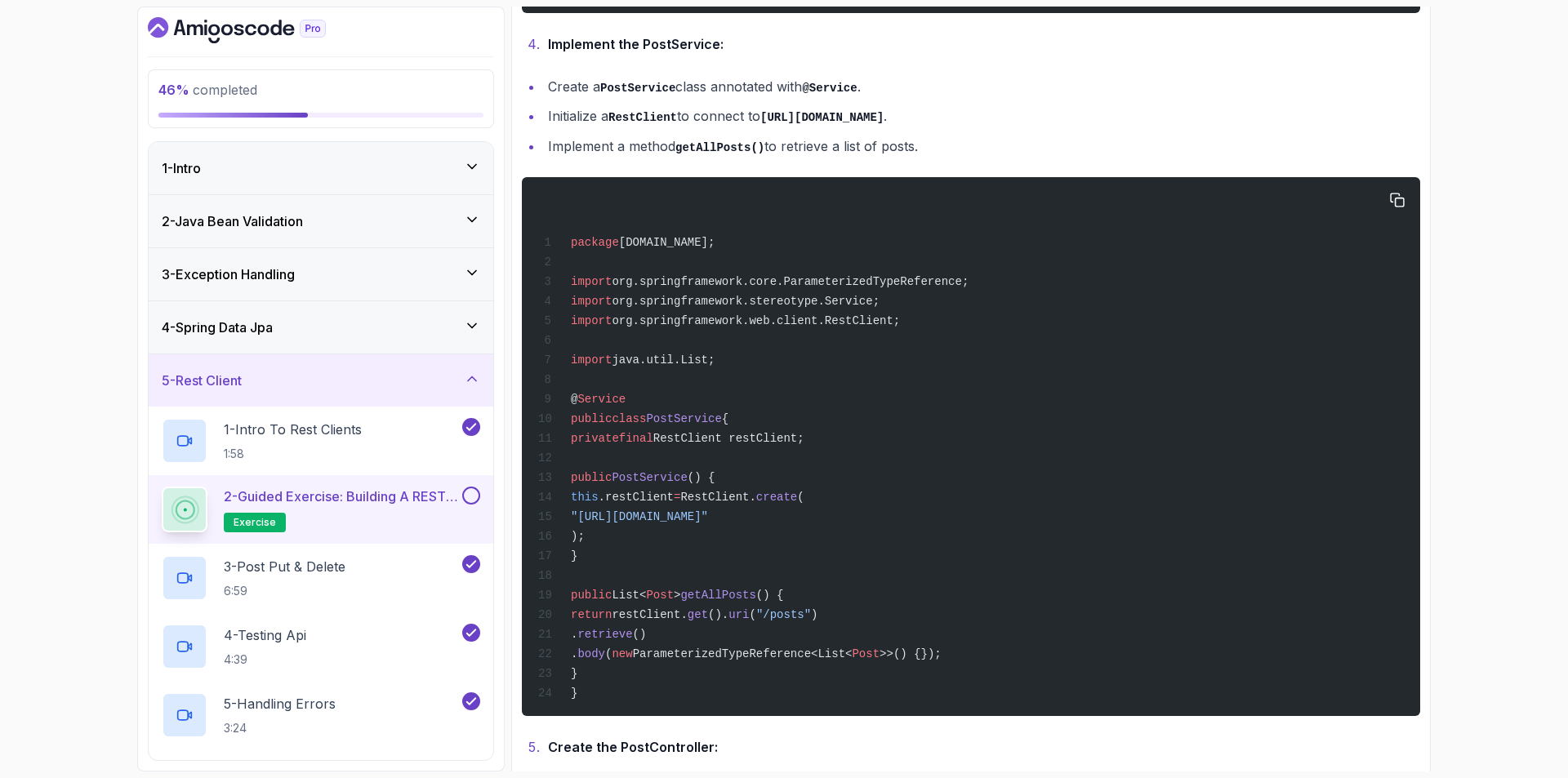
drag, startPoint x: 679, startPoint y: 539, endPoint x: 907, endPoint y: 532, distance: 228.1
click at [708, 524] on span ""[URL][DOMAIN_NAME]"" at bounding box center [639, 517] width 137 height 13
copy span "[URL][DOMAIN_NAME]"
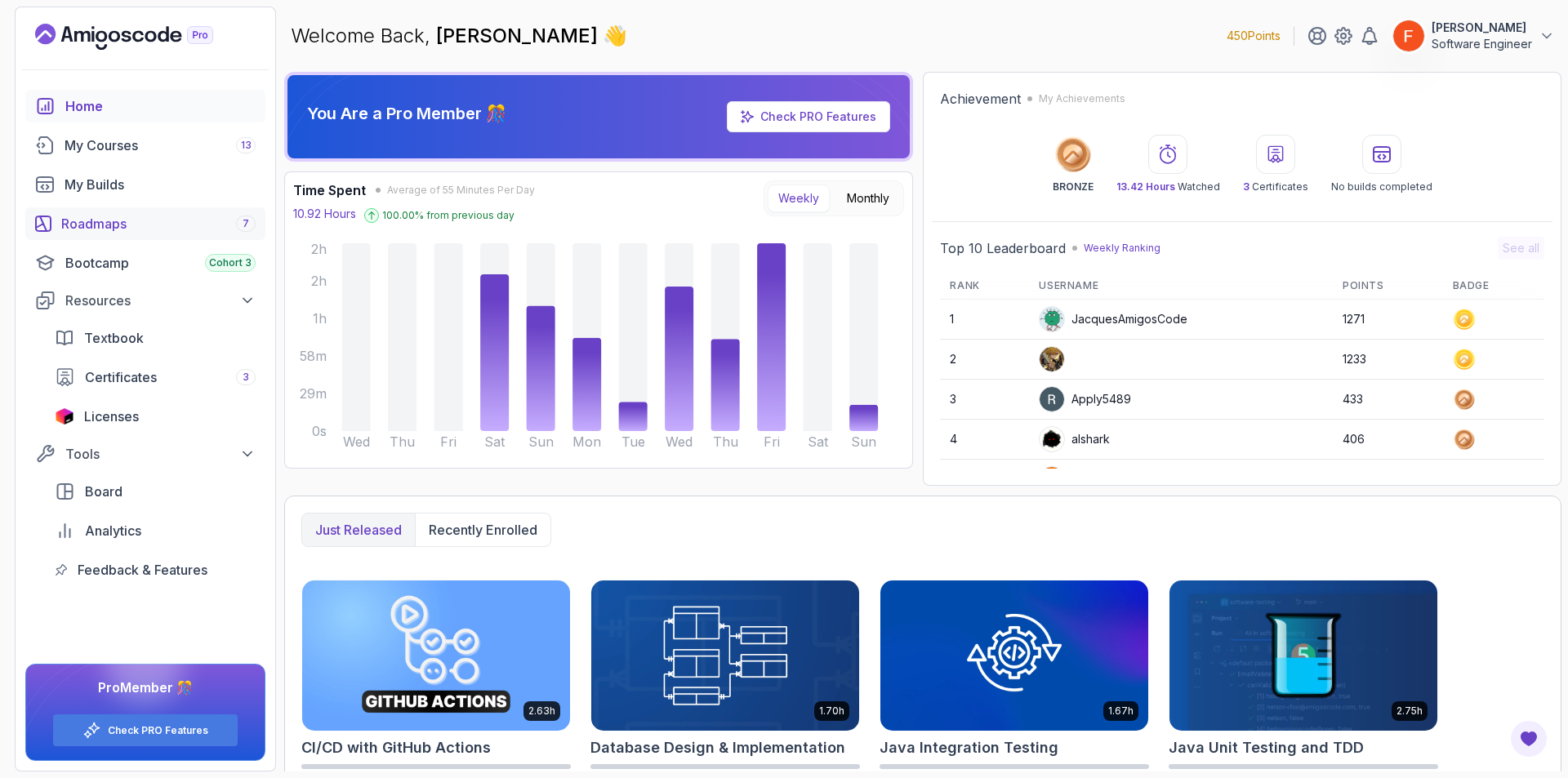
click at [148, 233] on div "Roadmaps 7" at bounding box center [158, 224] width 194 height 19
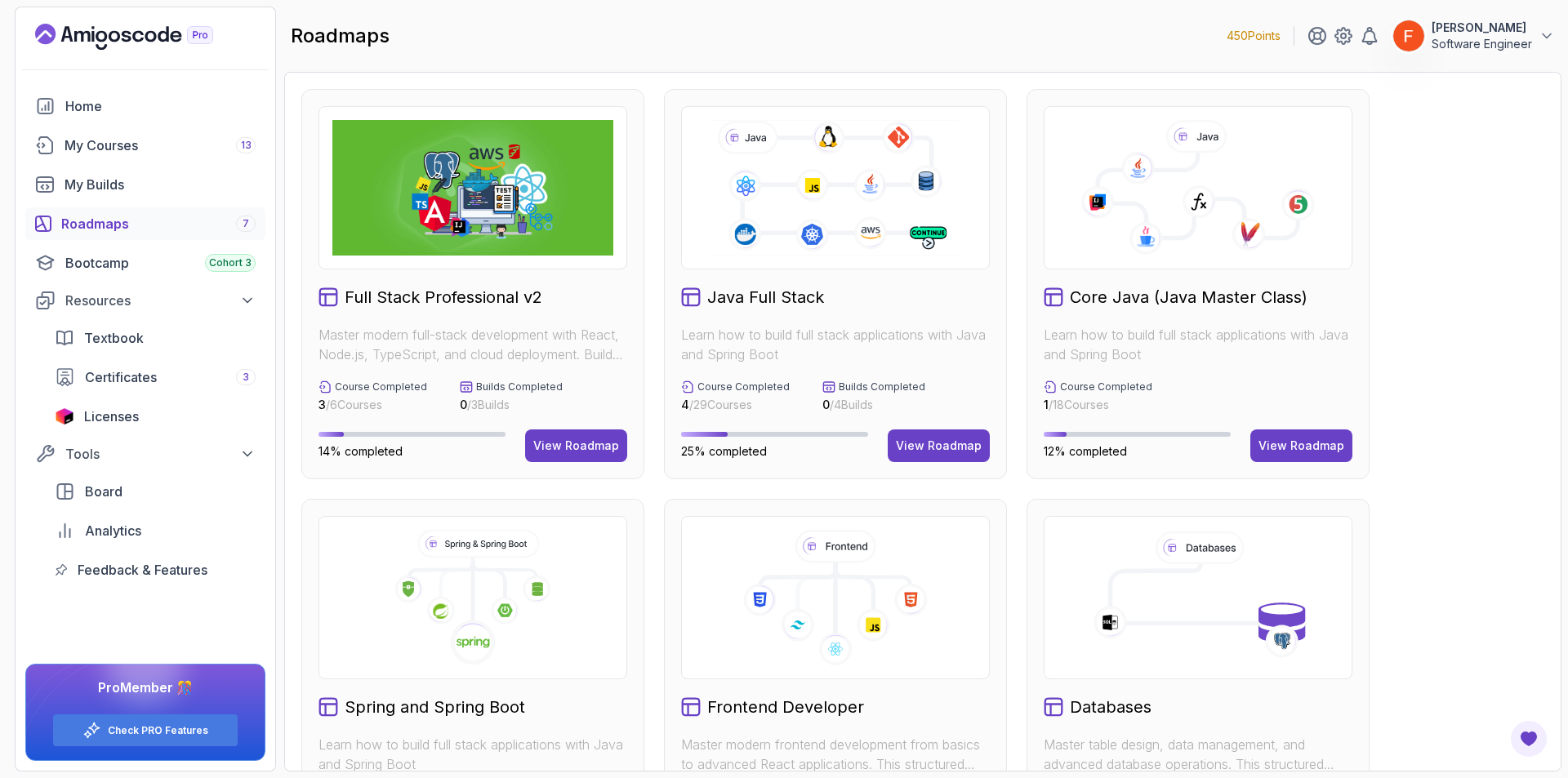
click at [519, 679] on div "Spring and Spring Boot Learn how to build full stack applications with Java and…" at bounding box center [473, 694] width 343 height 390
click at [487, 712] on h2 "Spring and Spring Boot" at bounding box center [435, 707] width 180 height 23
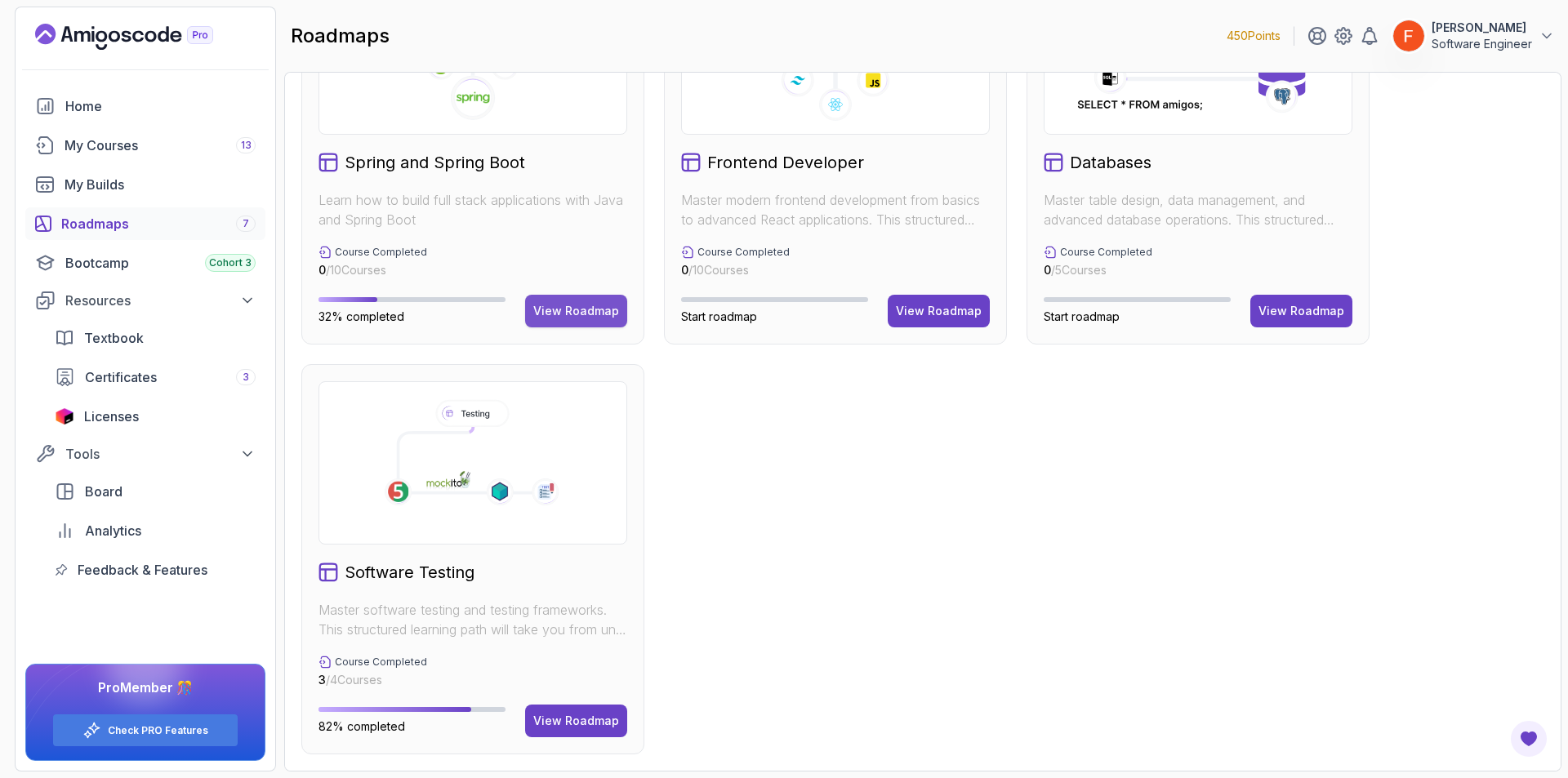
click at [589, 313] on div "View Roadmap" at bounding box center [576, 311] width 86 height 17
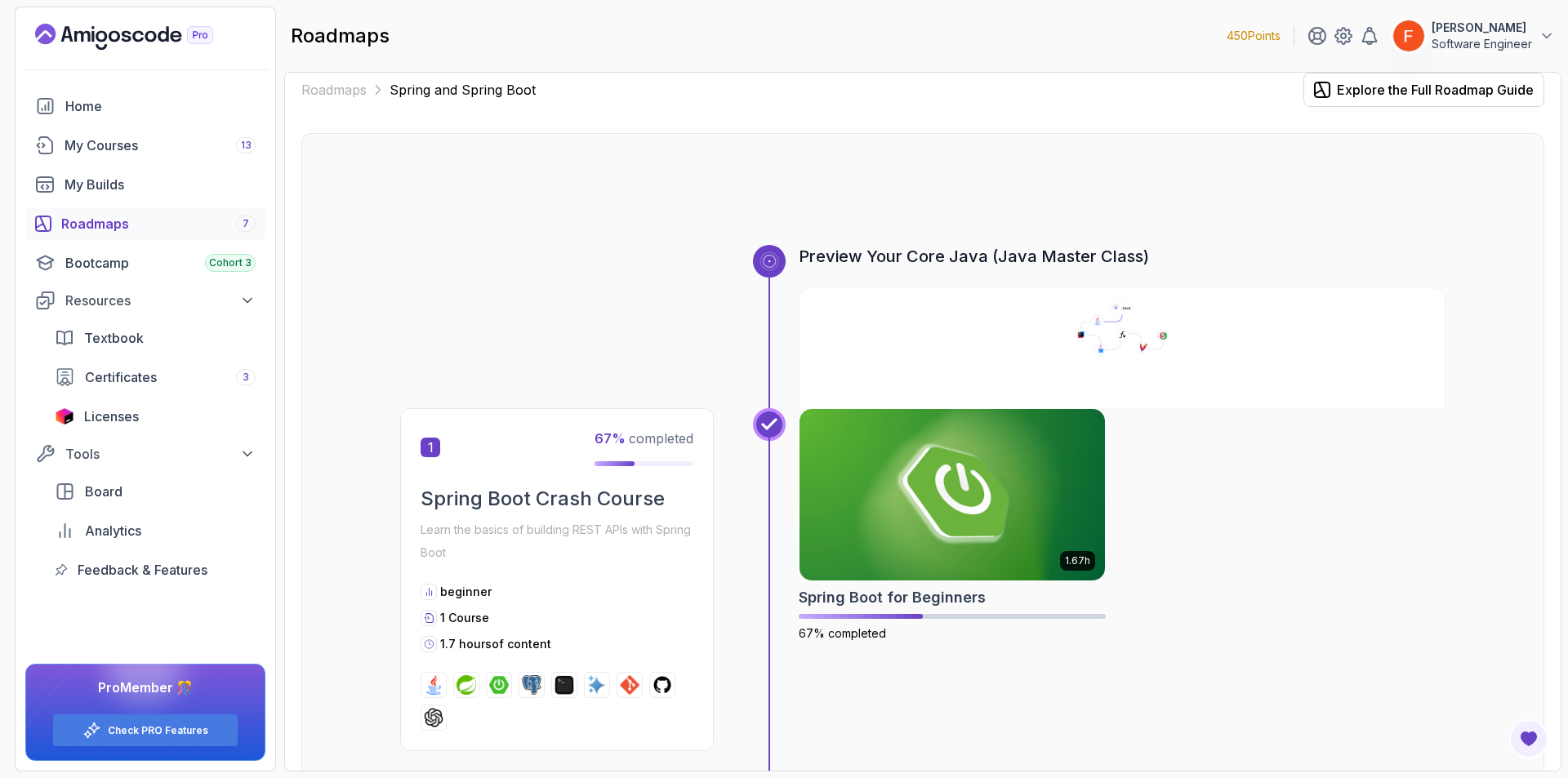
scroll to position [1105, 0]
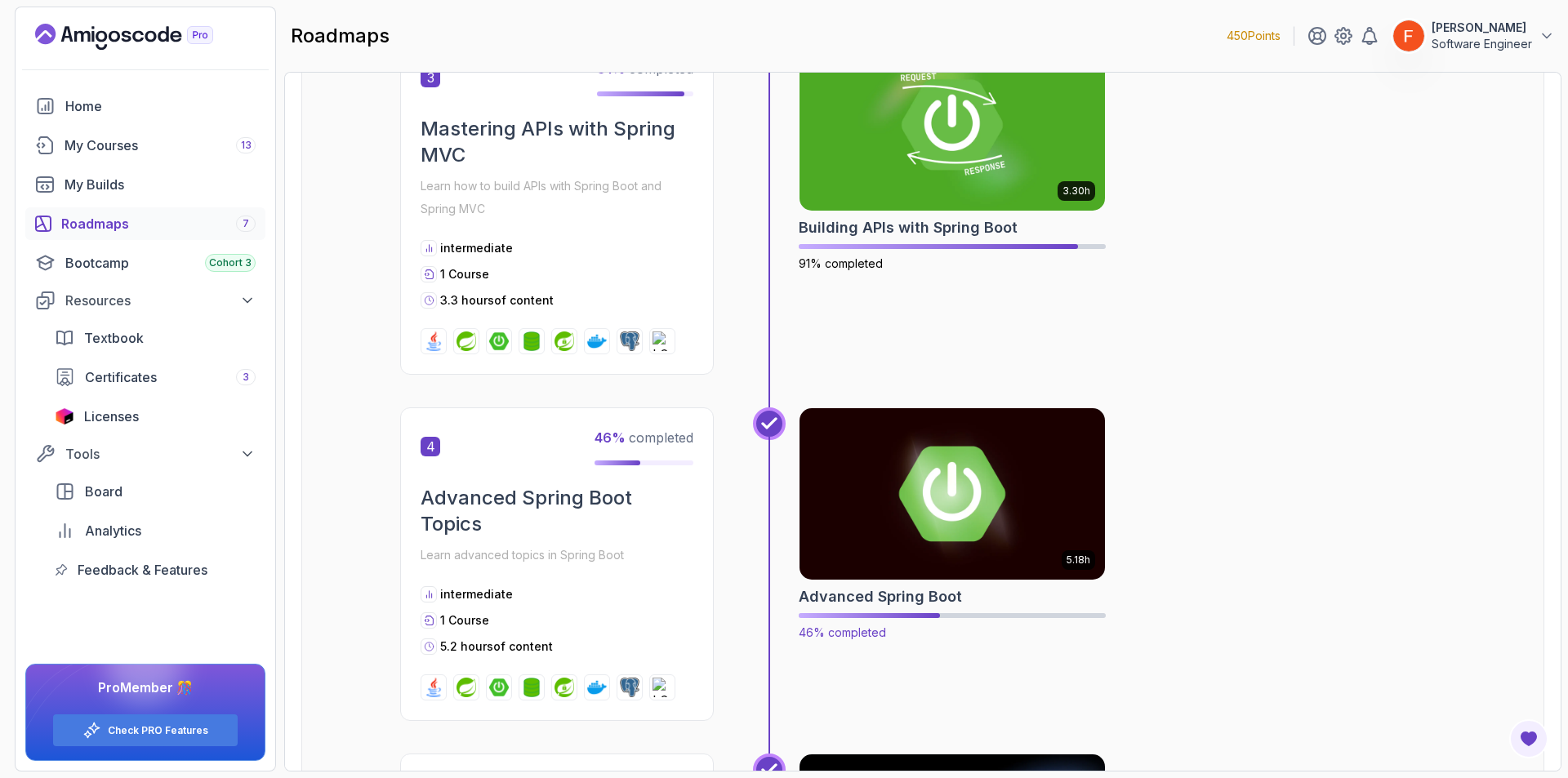
click at [1011, 521] on img at bounding box center [952, 493] width 321 height 179
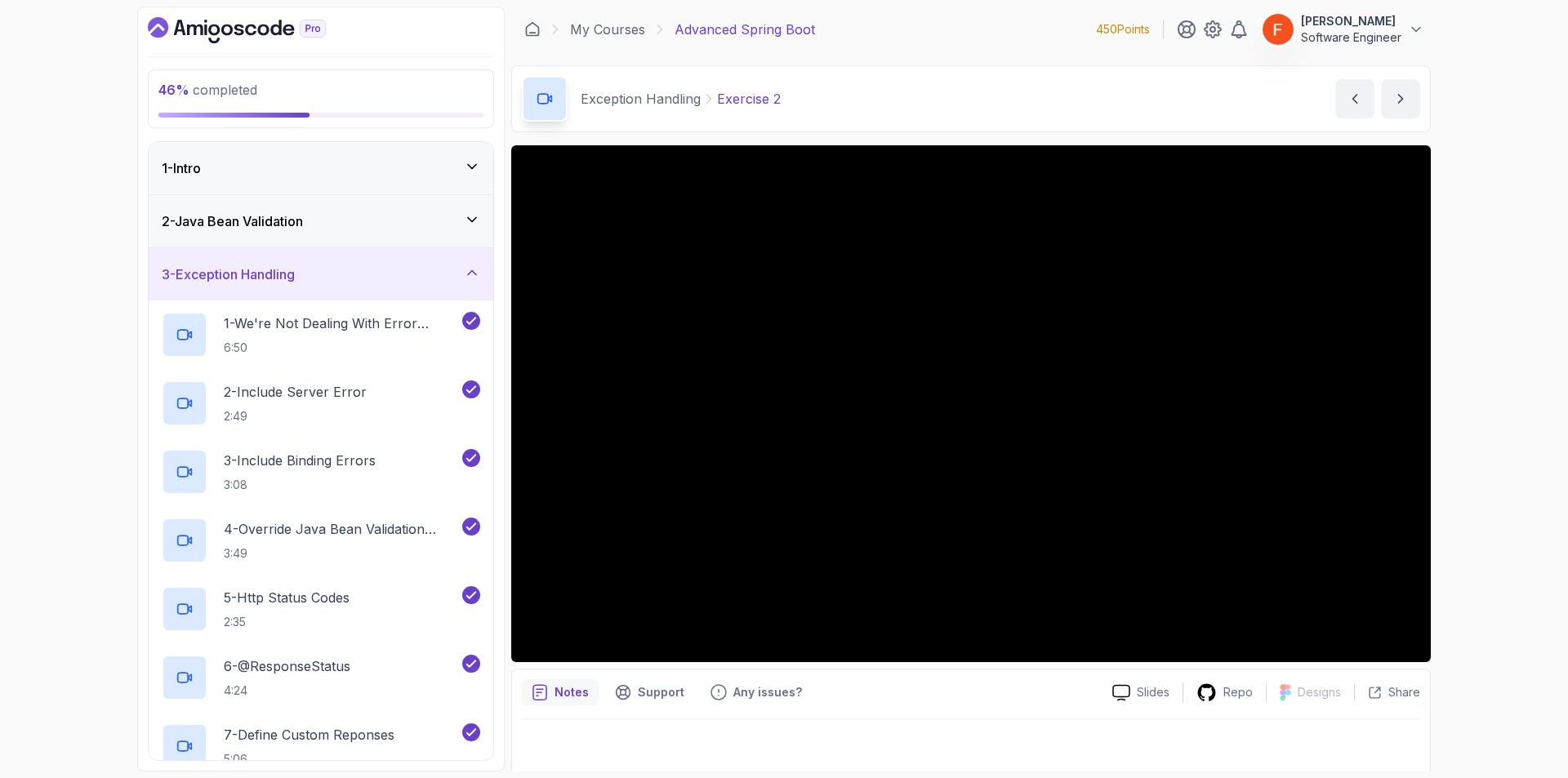
click at [383, 279] on div "3 - Exception Handling" at bounding box center [321, 274] width 318 height 19
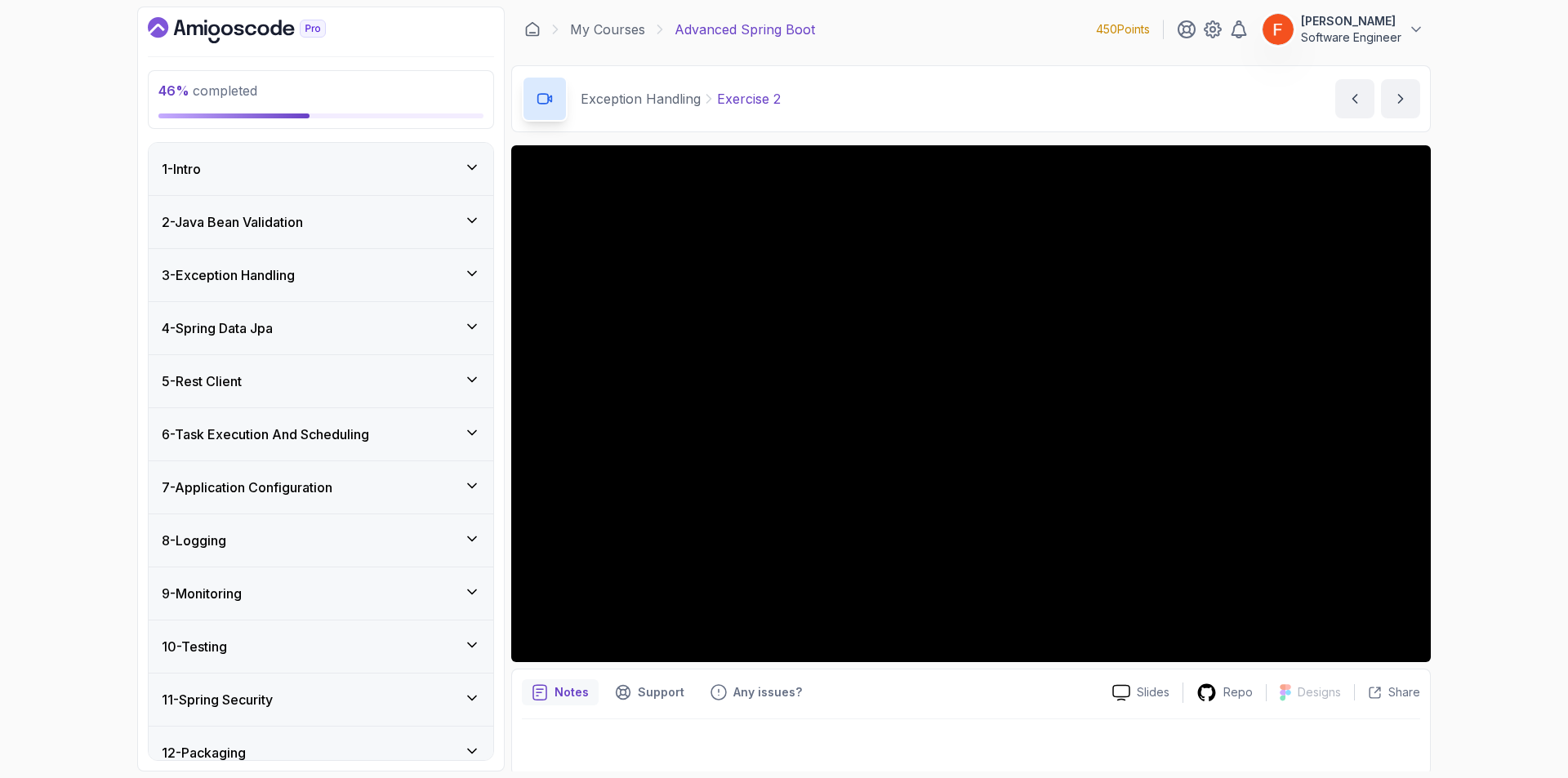
click at [293, 385] on div "5 - Rest Client" at bounding box center [321, 381] width 318 height 19
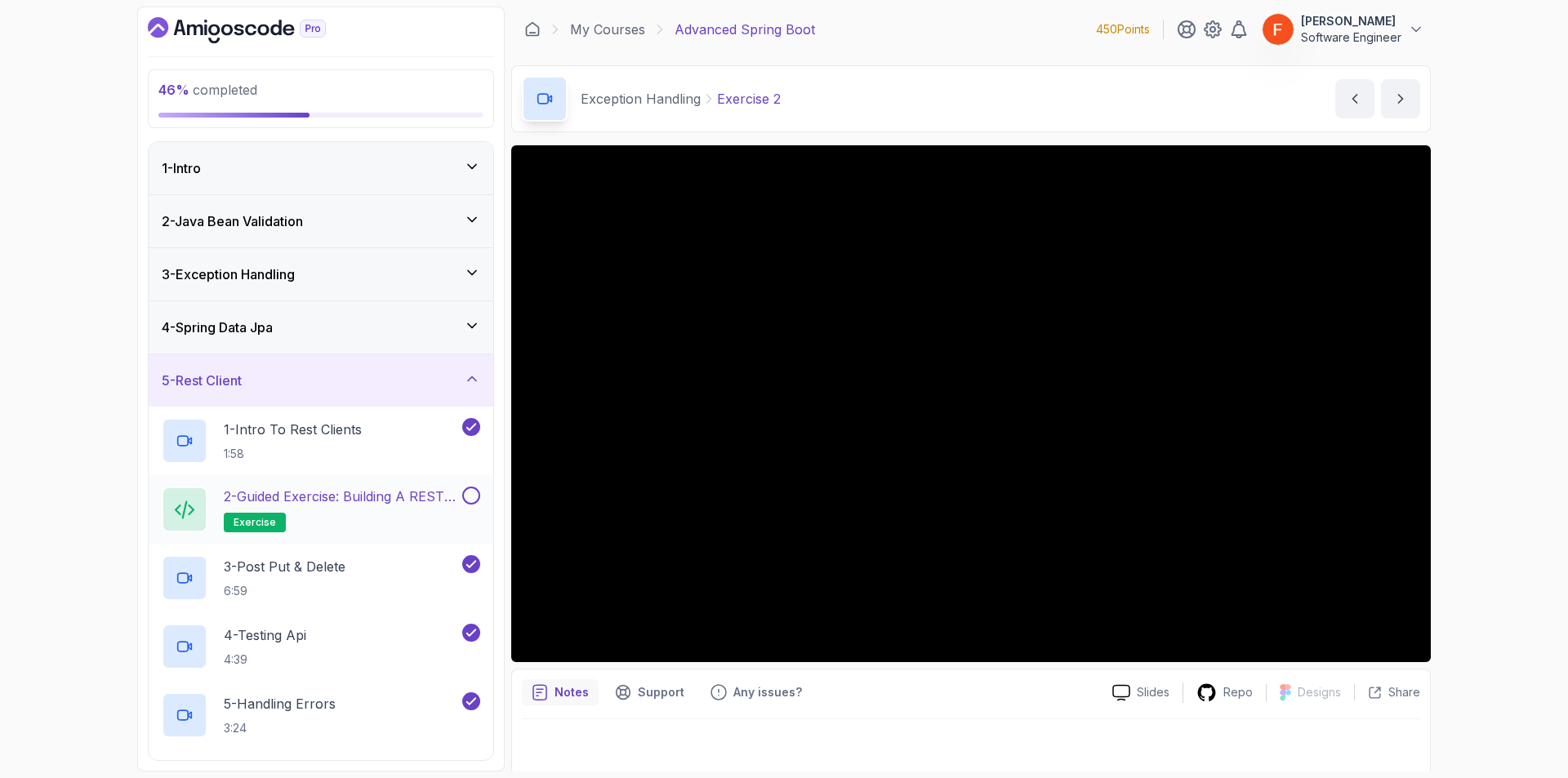
click at [303, 493] on p "2 - Guided Exercise: Building a REST Client" at bounding box center [341, 497] width 235 height 19
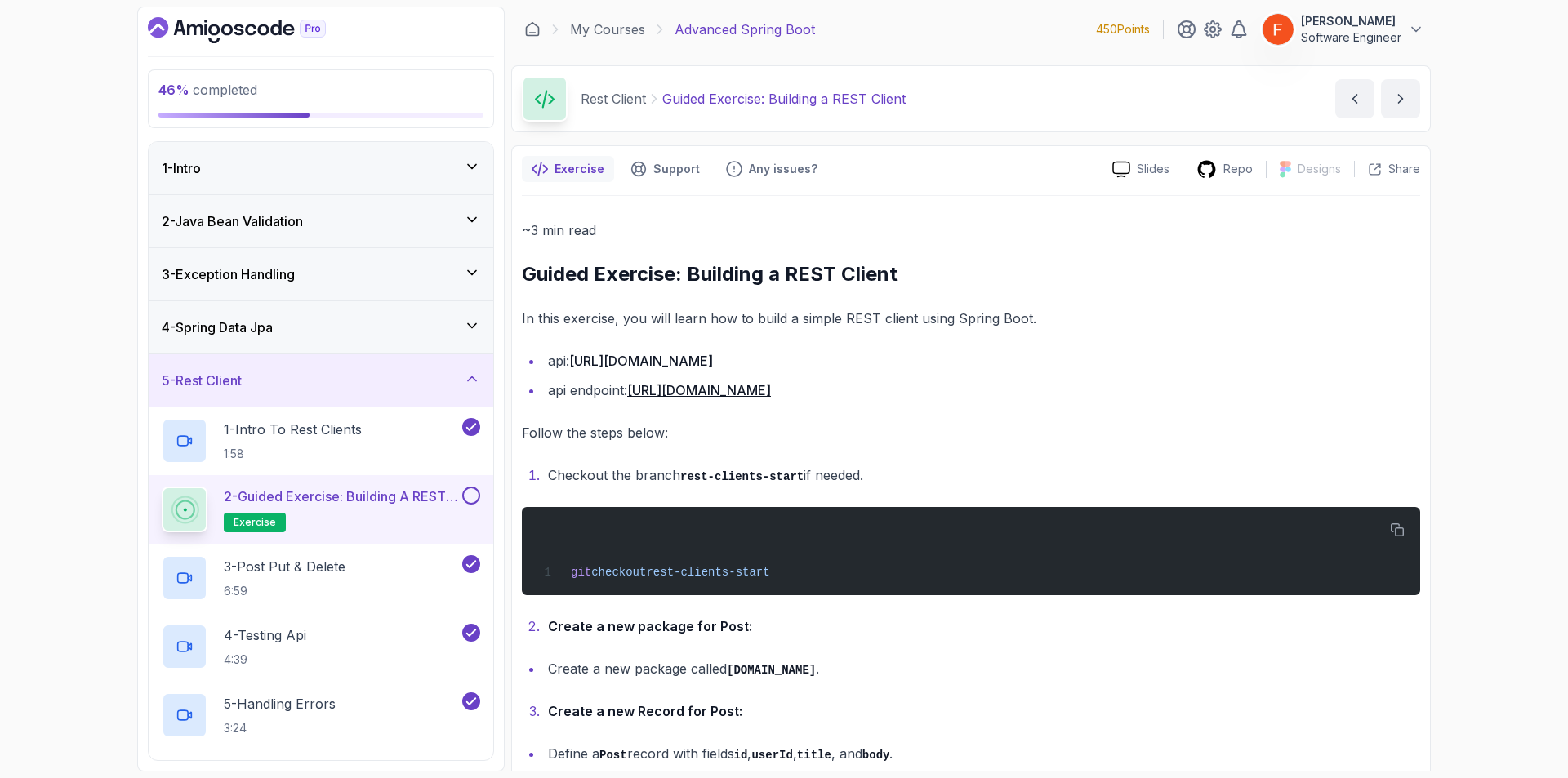
click at [1445, 447] on div "46 % completed 1 - Intro 2 - Java Bean Validation 3 - Exception Handling 4 - Sp…" at bounding box center [784, 389] width 1568 height 778
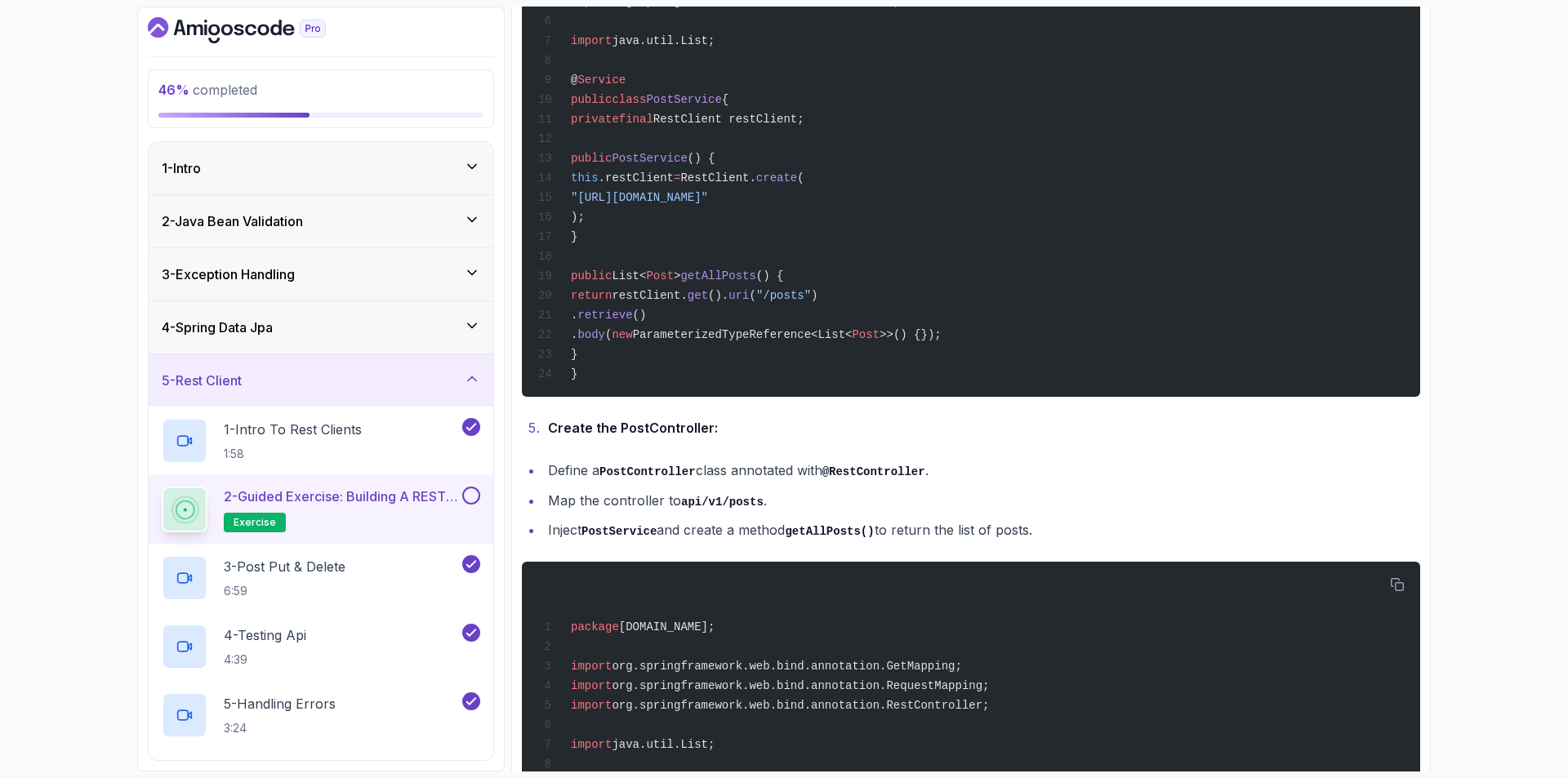
scroll to position [1424, 0]
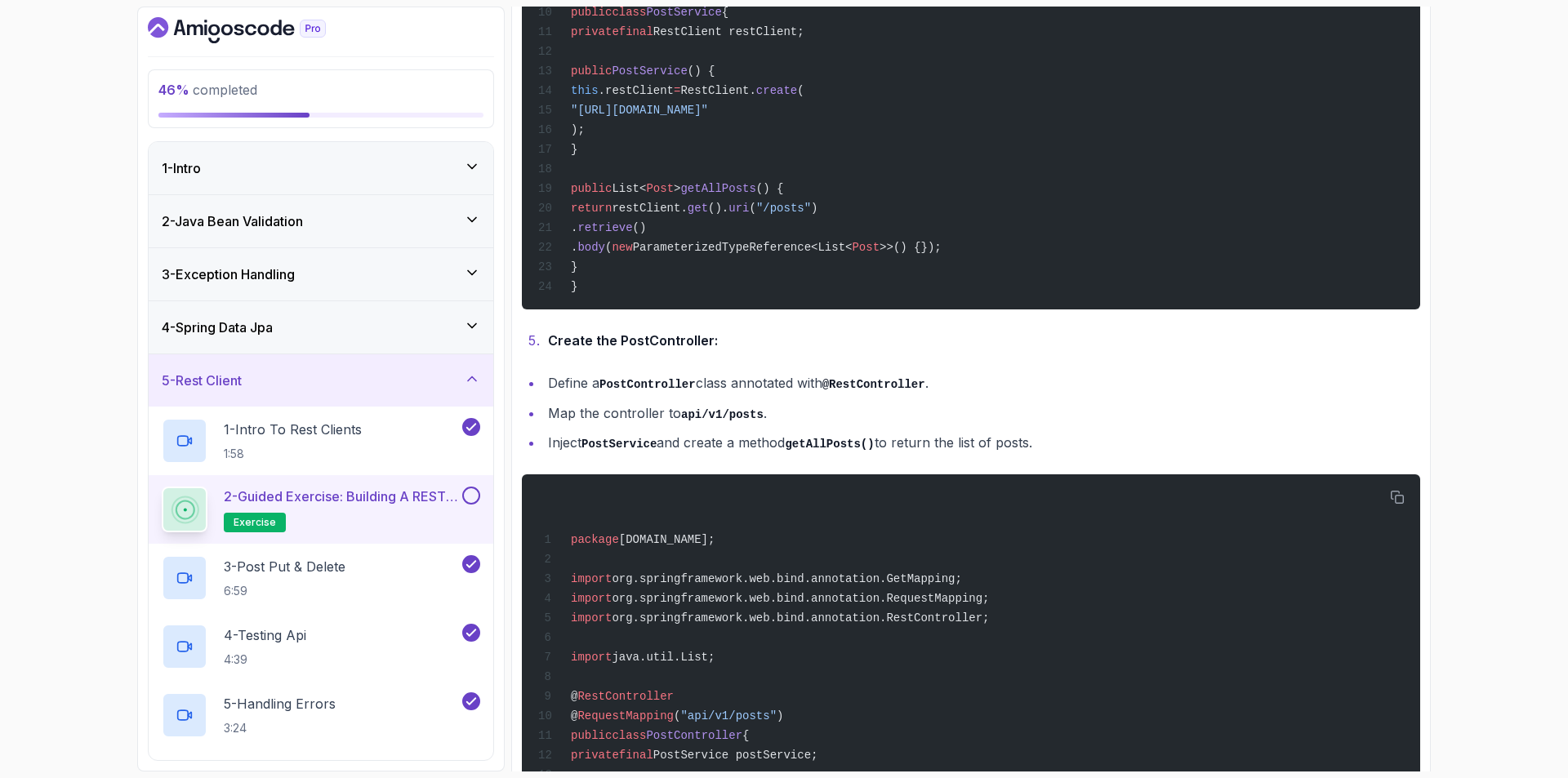
drag, startPoint x: 589, startPoint y: 209, endPoint x: 642, endPoint y: 291, distance: 97.6
click at [642, 291] on div "package [DOMAIN_NAME]; import org.springframework.core.ParameterizedTypeReferen…" at bounding box center [972, 40] width 873 height 519
copy code "public List< Post > getAllPosts () { return restClient. get (). uri ( "/posts" …"
click at [1424, 302] on div "Exercise Support Any issues? Slides Repo Designs Design not available Share ~3 …" at bounding box center [972, 27] width 920 height 2613
drag, startPoint x: 1446, startPoint y: 443, endPoint x: 1502, endPoint y: 266, distance: 185.6
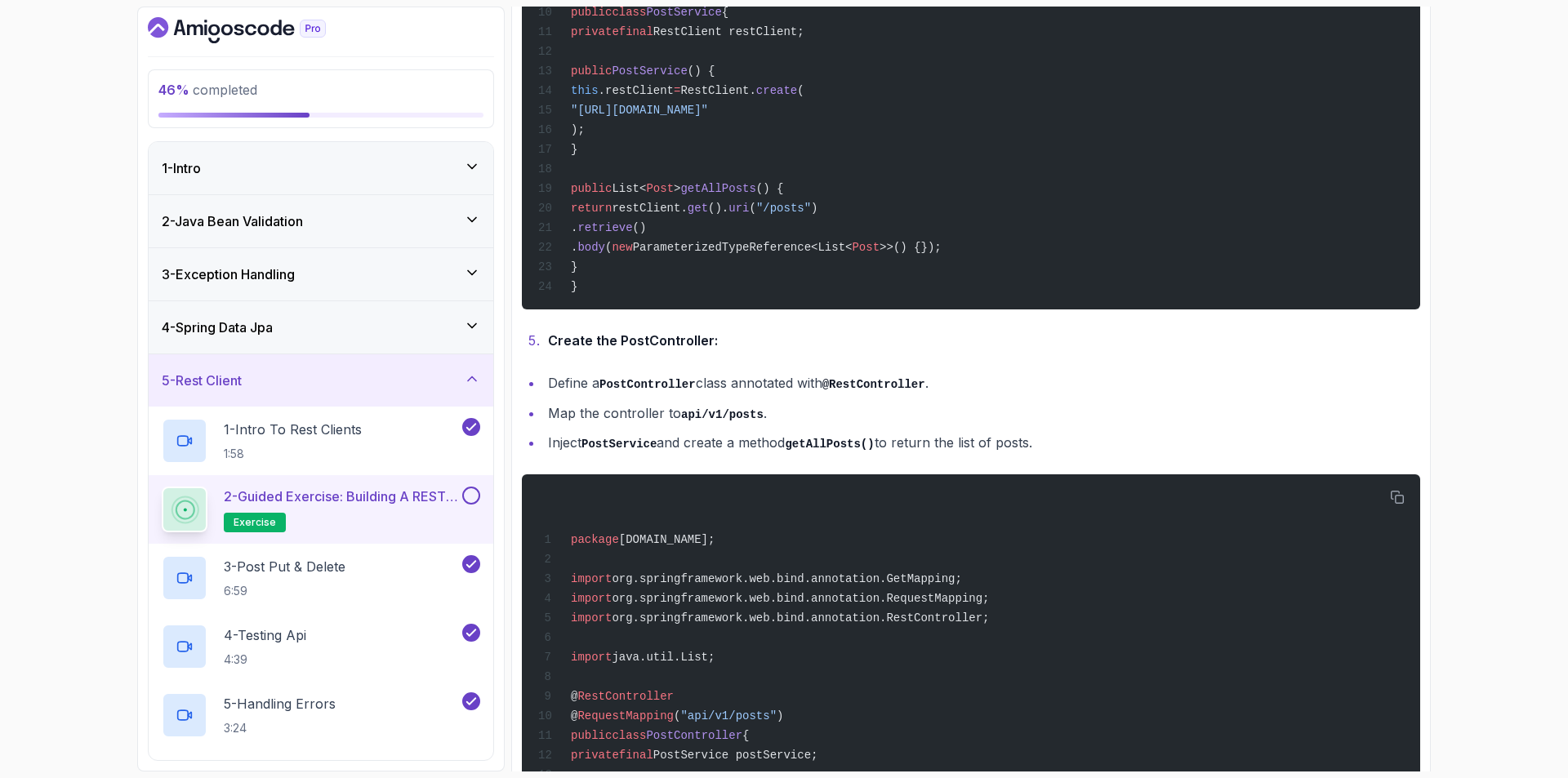
drag, startPoint x: 1329, startPoint y: 415, endPoint x: 1012, endPoint y: 414, distance: 317.0
click at [1265, 424] on ul "Define a PostController class annotated with @RestController . Map the controll…" at bounding box center [971, 413] width 898 height 83
click at [746, 352] on li "Create the PostController:" at bounding box center [981, 340] width 877 height 23
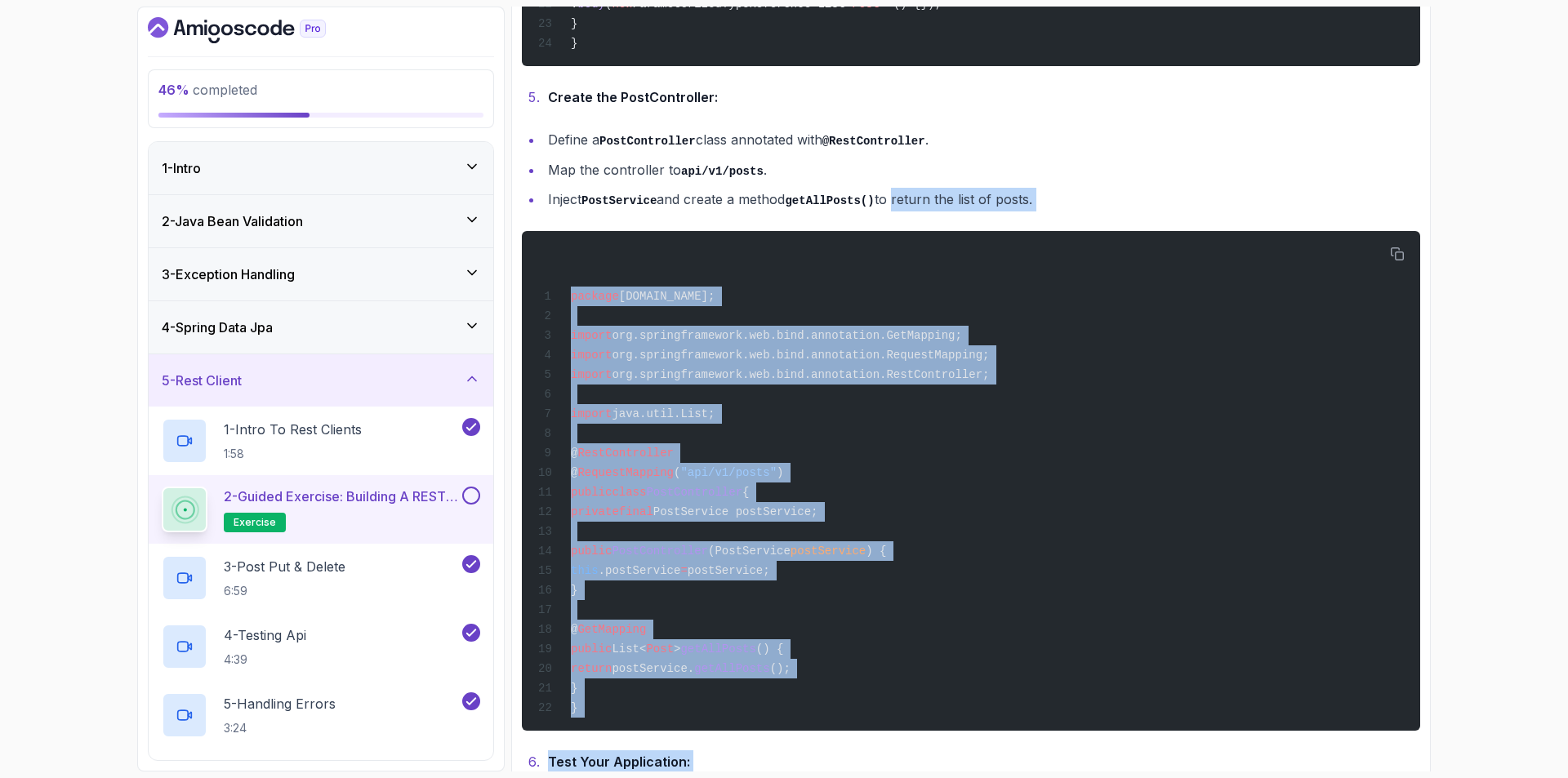
drag, startPoint x: 884, startPoint y: 455, endPoint x: 863, endPoint y: 733, distance: 278.8
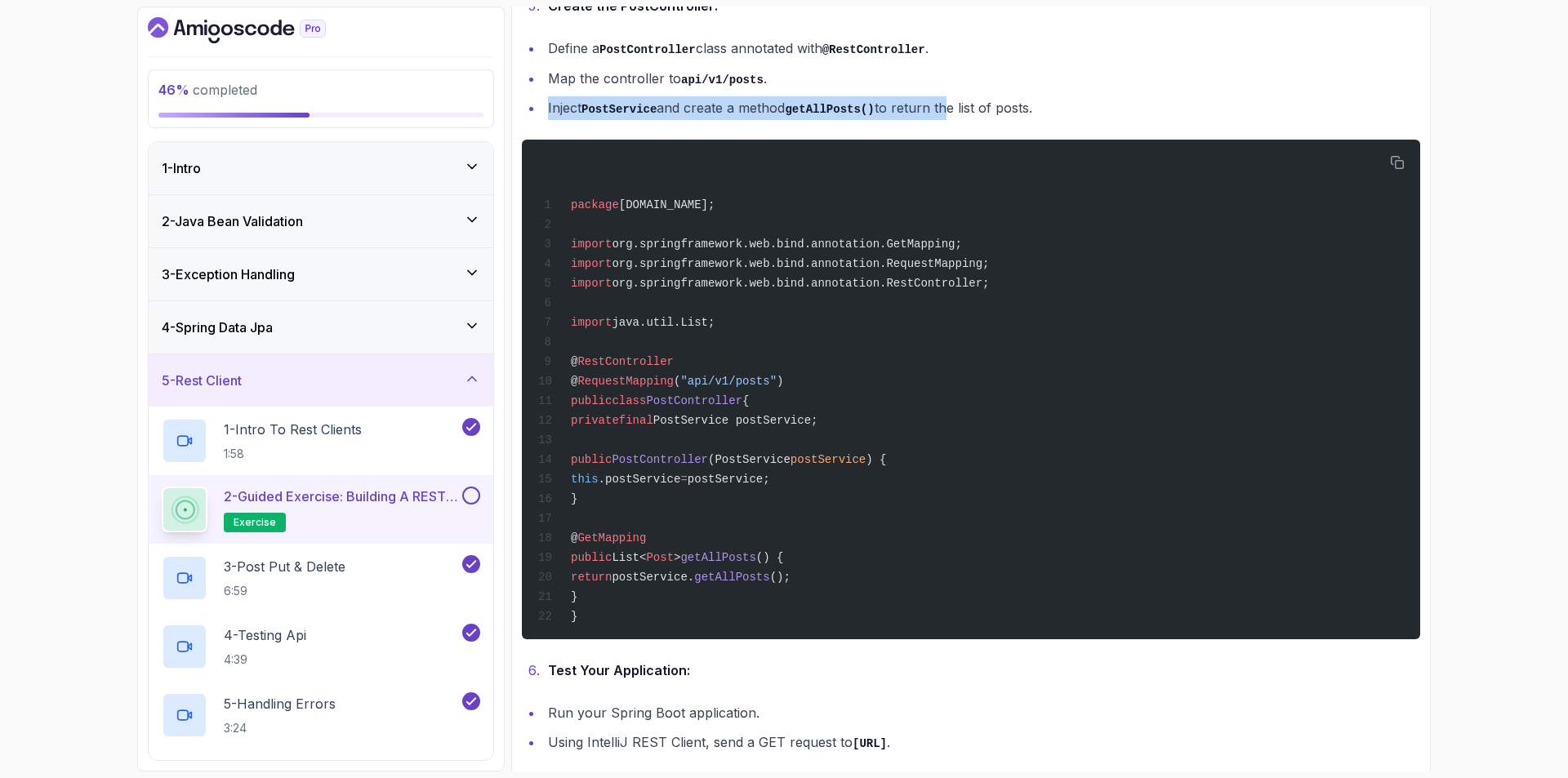
drag, startPoint x: 931, startPoint y: 106, endPoint x: 935, endPoint y: 135, distance: 29.3
click at [935, 120] on ul "Define a PostController class annotated with @RestController . Map the controll…" at bounding box center [971, 78] width 898 height 83
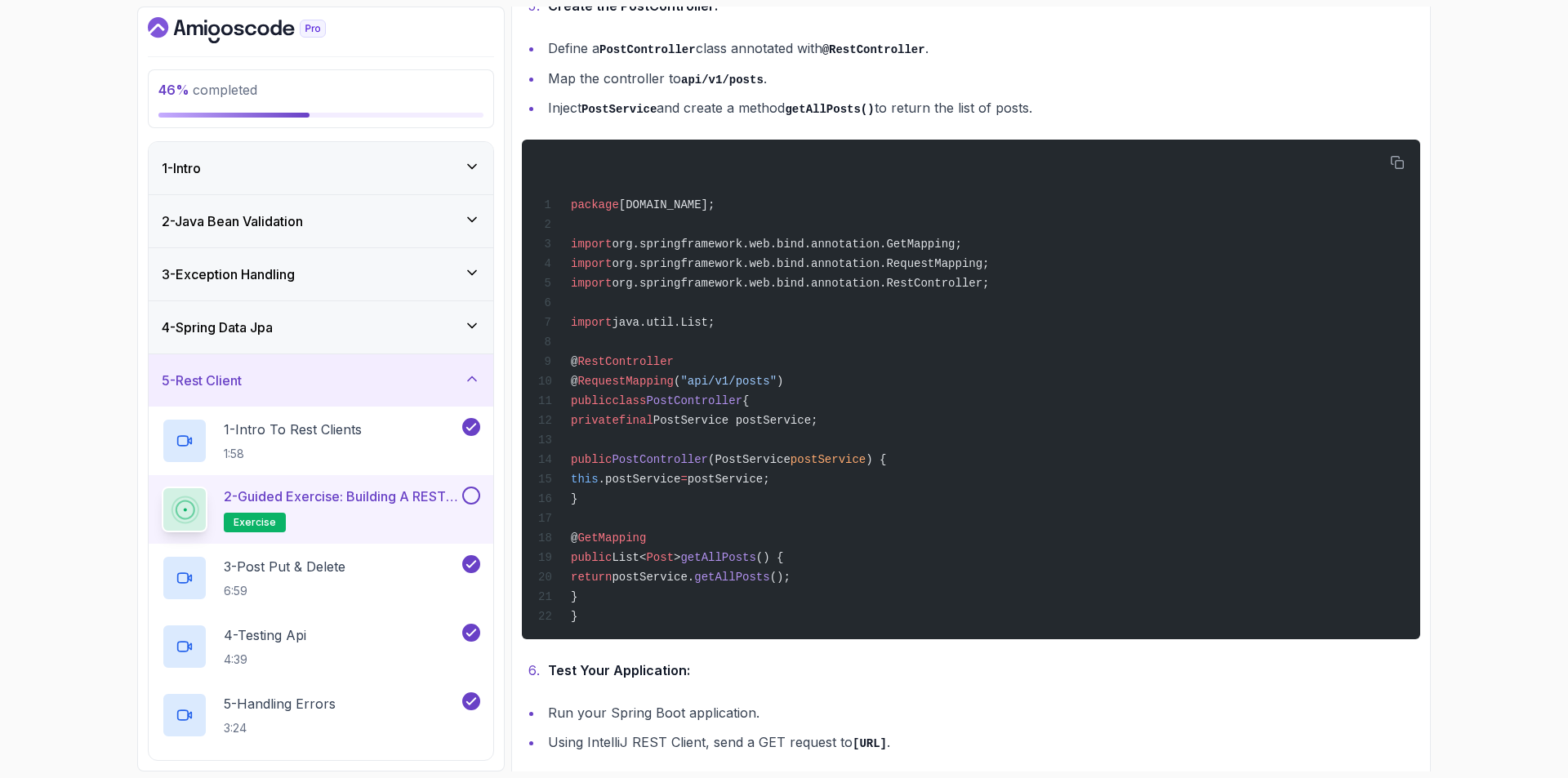
click at [883, 754] on ul "Run your Spring Boot application. Using IntelliJ REST Client, send a GET reques…" at bounding box center [971, 727] width 898 height 53
click at [818, 682] on li "Test Your Application:" at bounding box center [981, 670] width 877 height 23
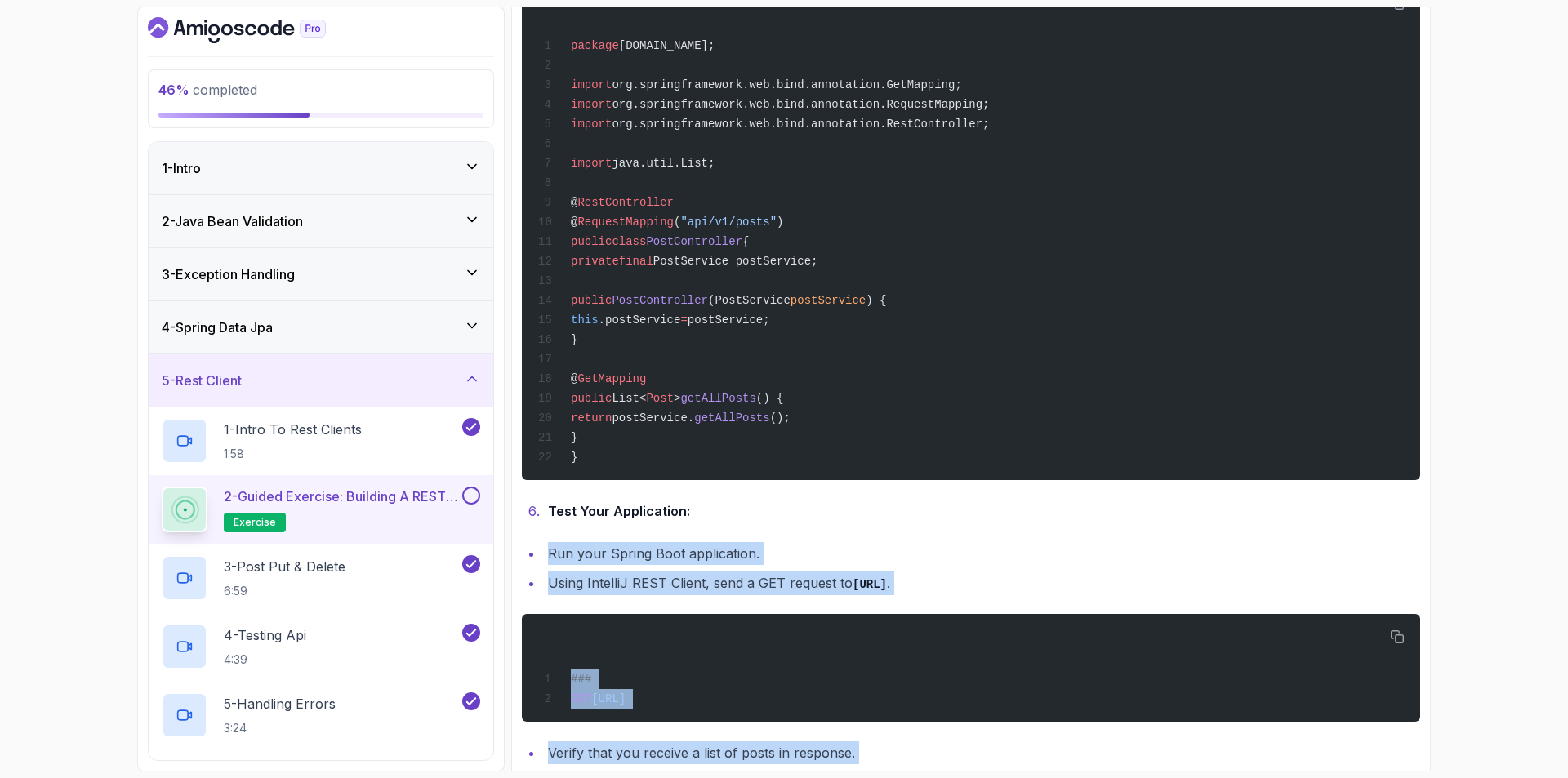
scroll to position [2034, 0]
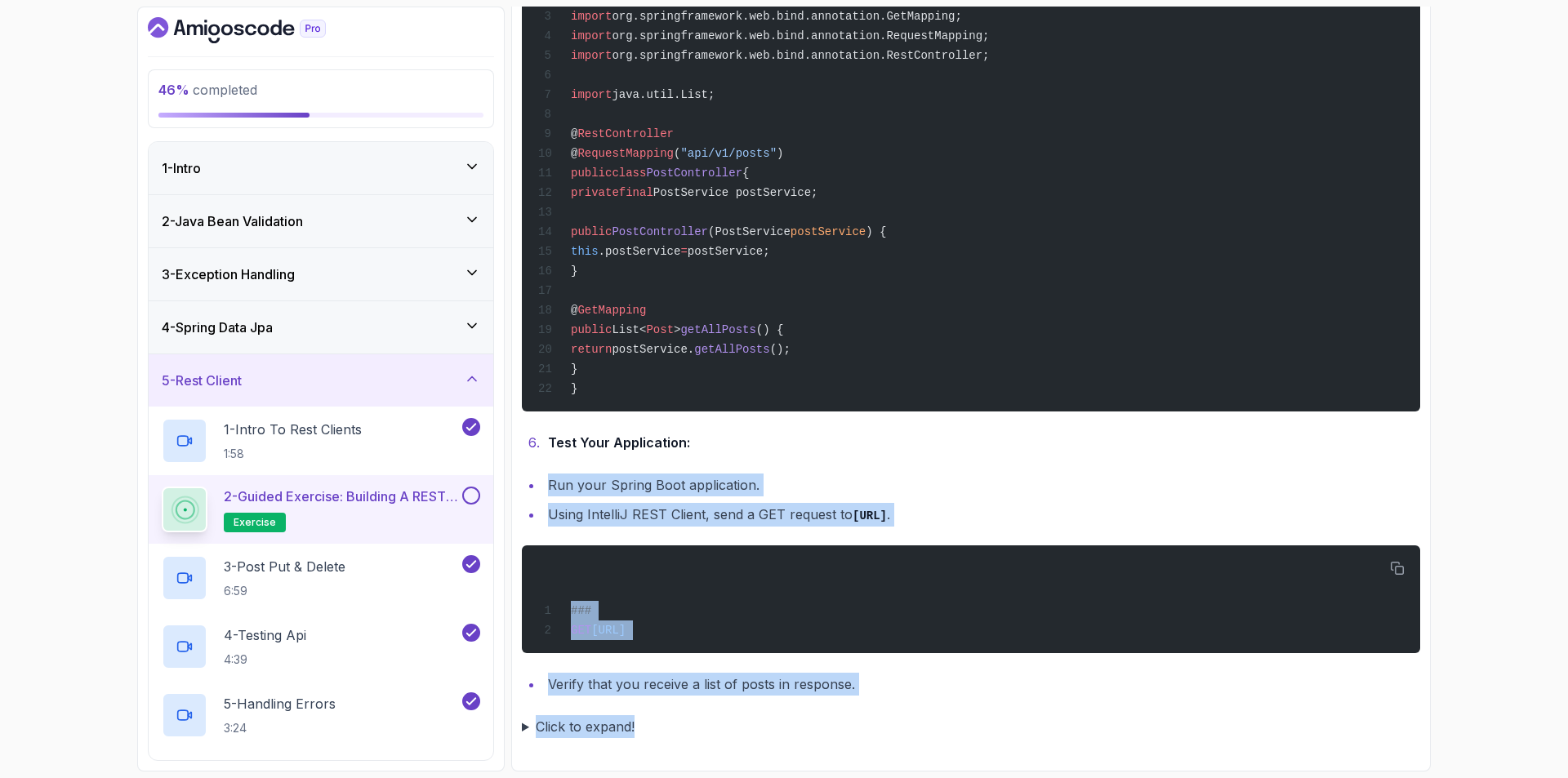
drag, startPoint x: 714, startPoint y: 712, endPoint x: 690, endPoint y: 768, distance: 60.9
click at [686, 774] on section "46 % completed 1 - Intro 2 - Java Bean Validation 3 - Exception Handling 4 - Sp…" at bounding box center [784, 389] width 1307 height 778
drag, startPoint x: 947, startPoint y: 729, endPoint x: 945, endPoint y: 718, distance: 11.2
click at [947, 728] on summary "Click to expand!" at bounding box center [971, 726] width 898 height 23
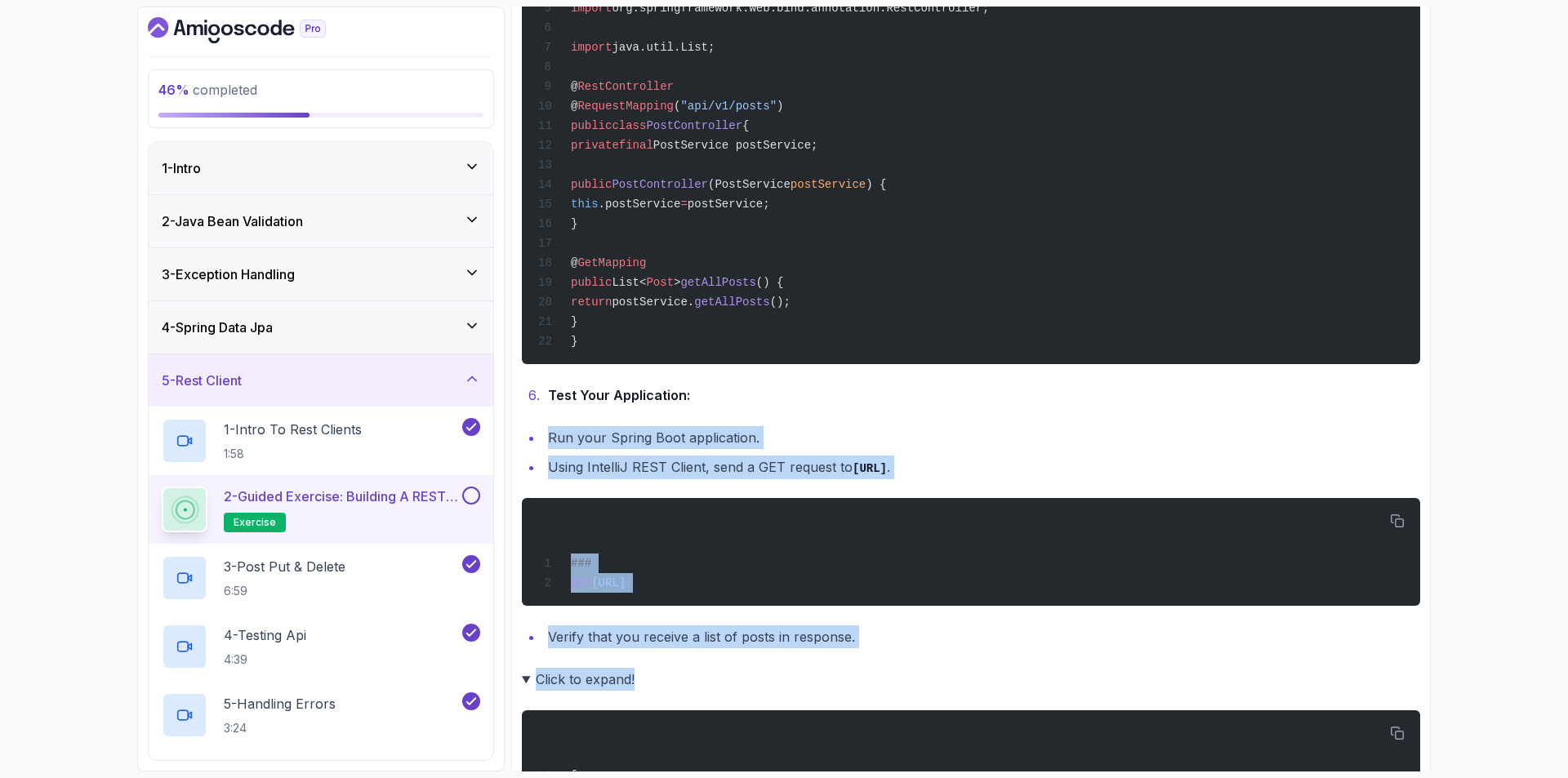
click at [923, 649] on li "Verify that you receive a list of posts in response." at bounding box center [981, 636] width 877 height 23
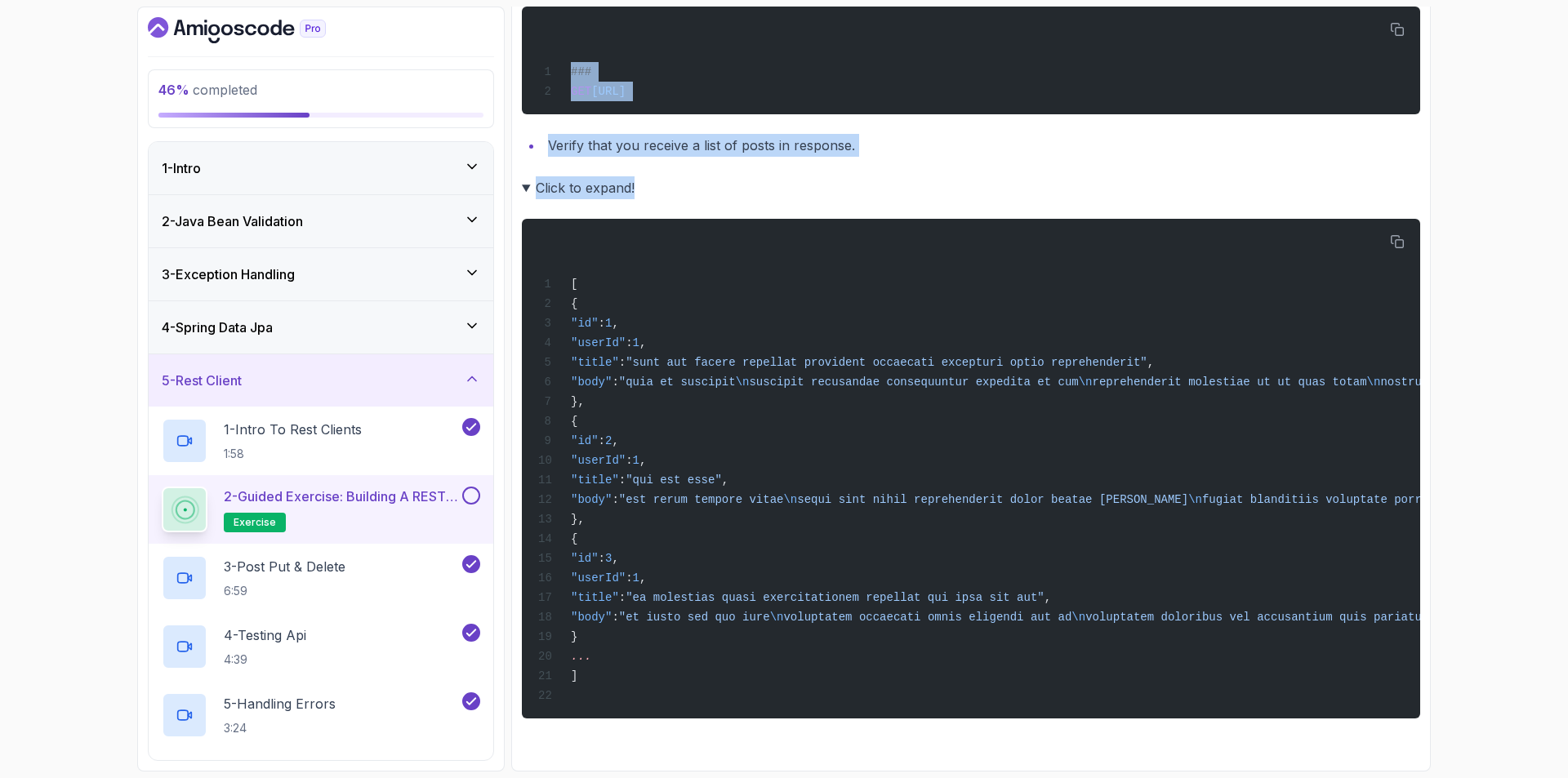
drag, startPoint x: 871, startPoint y: 512, endPoint x: 824, endPoint y: 742, distance: 234.8
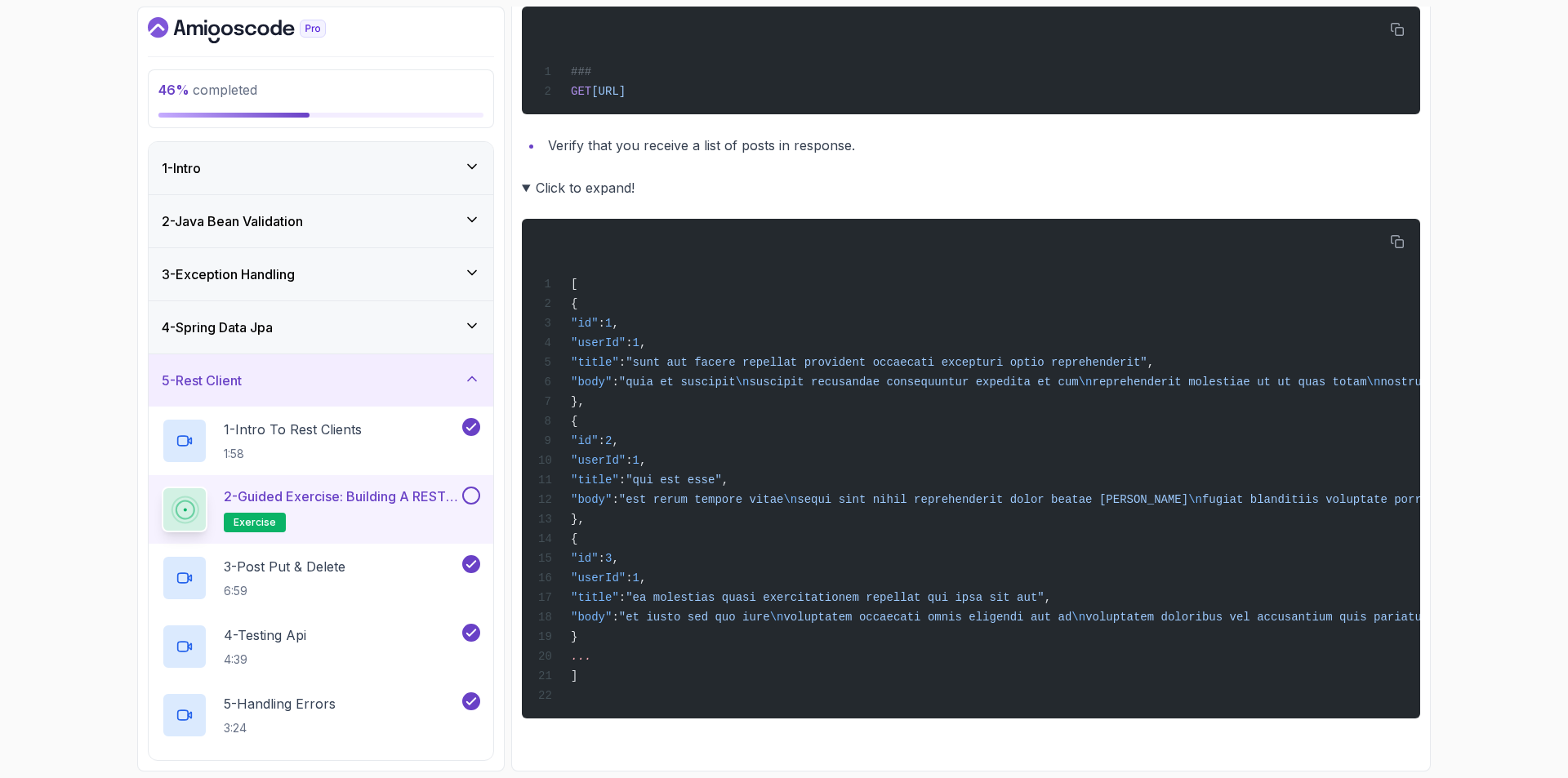
drag, startPoint x: 775, startPoint y: 764, endPoint x: 771, endPoint y: 786, distance: 22.4
click at [771, 777] on html "46 % completed 1 - Intro 2 - Java Bean Validation 3 - Exception Handling 4 - Sp…" at bounding box center [784, 389] width 1568 height 778
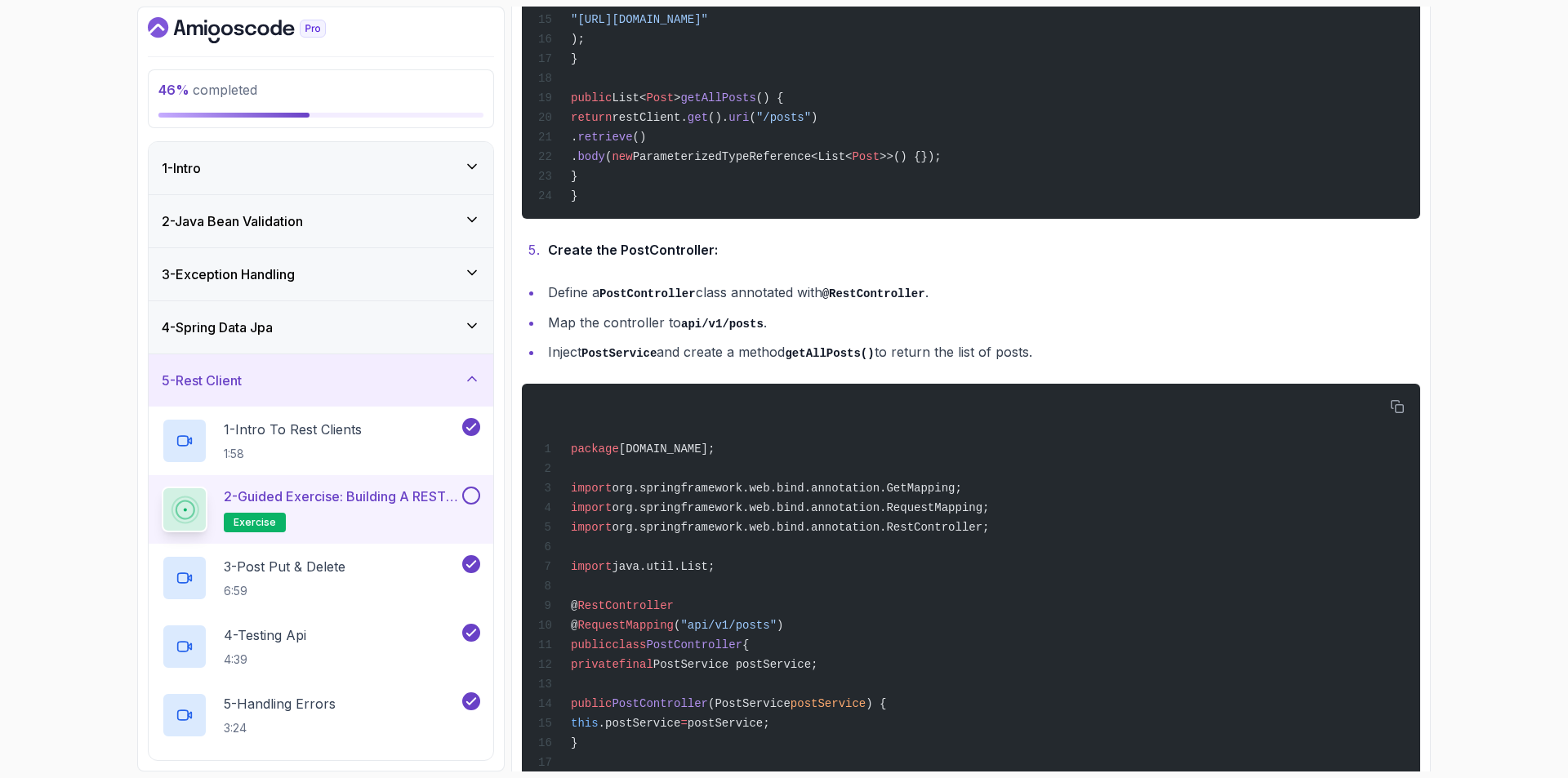
scroll to position [0, 0]
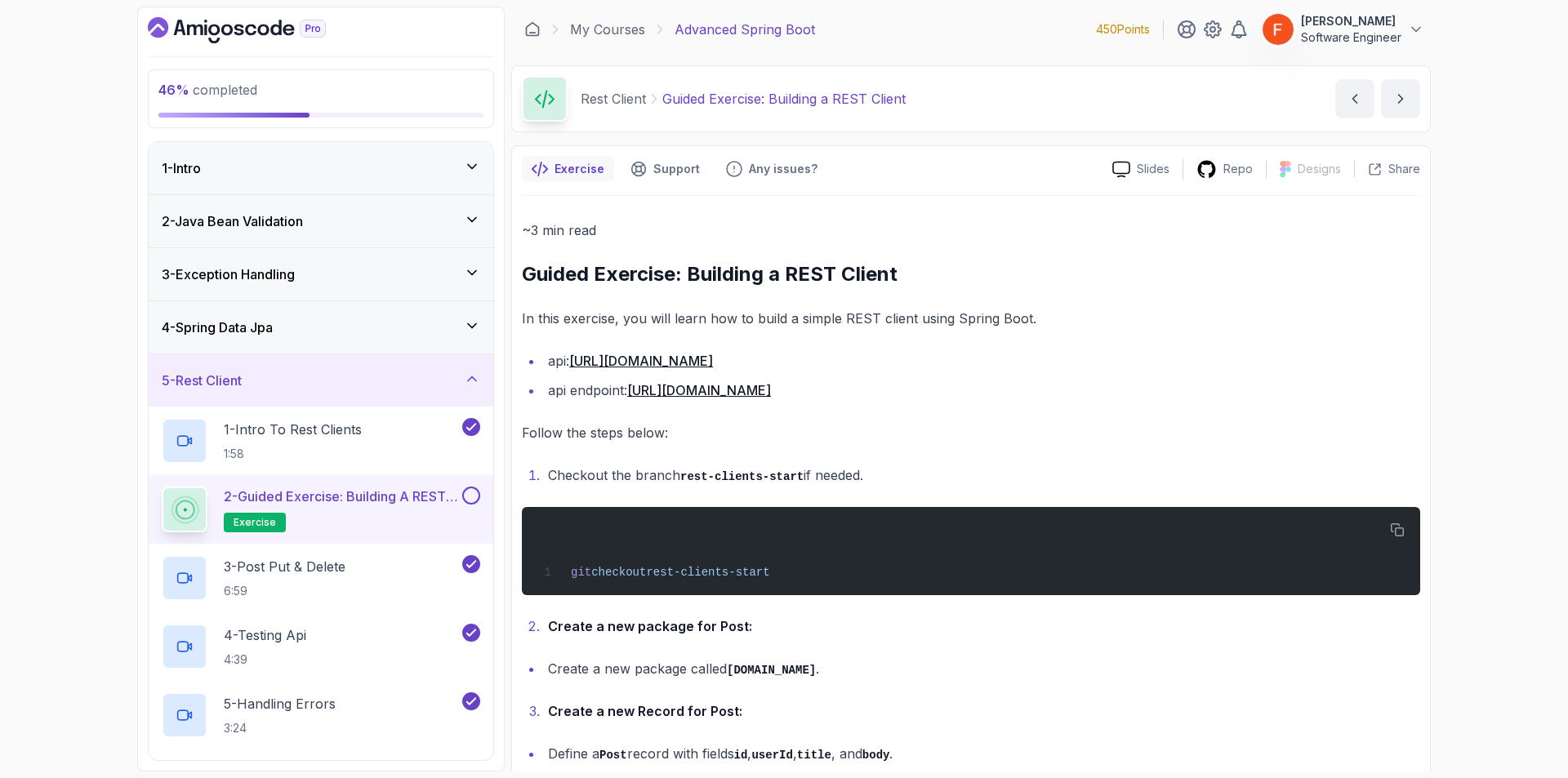
click at [713, 356] on link "[URL][DOMAIN_NAME]" at bounding box center [641, 361] width 143 height 17
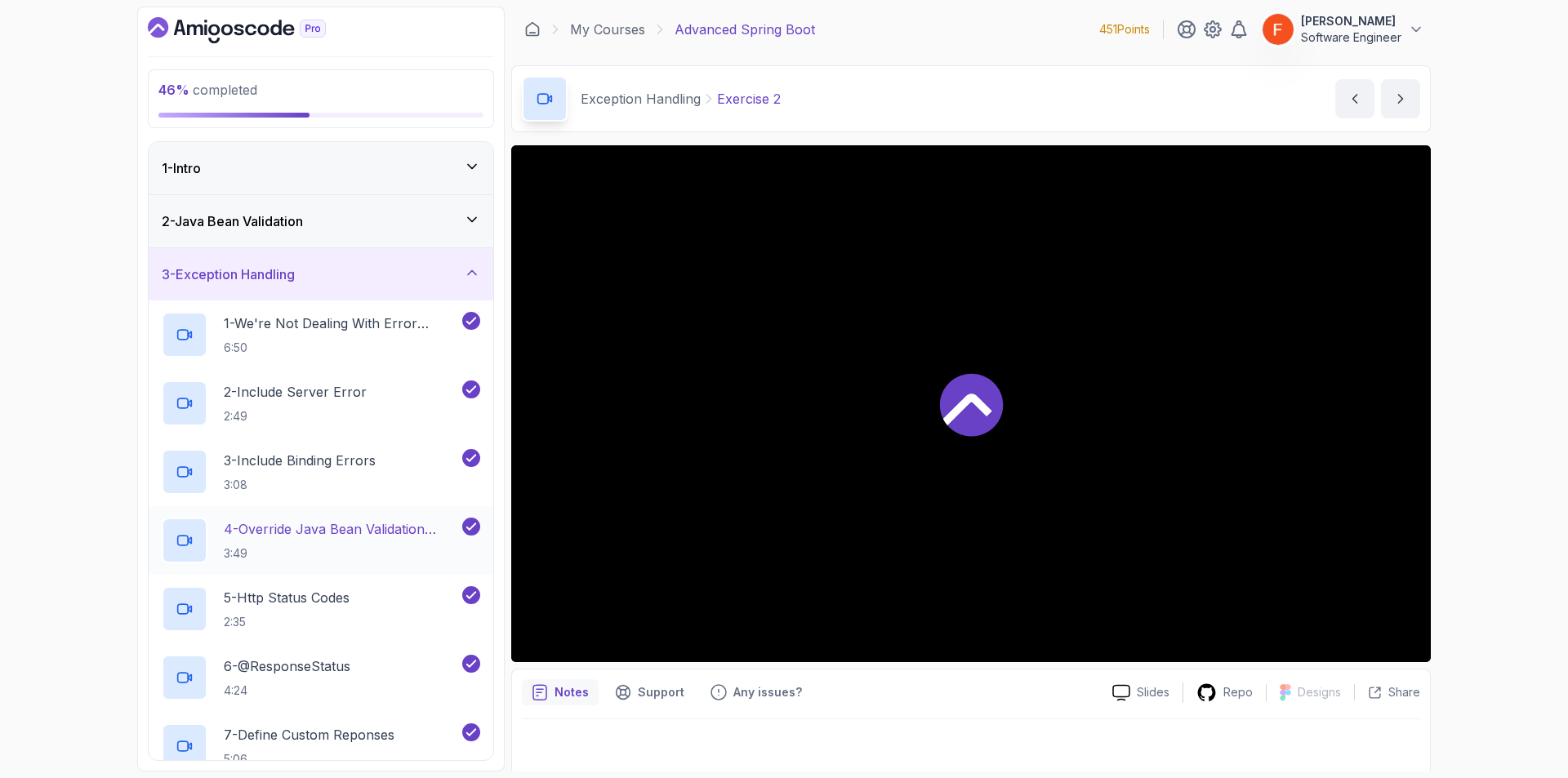
scroll to position [962, 0]
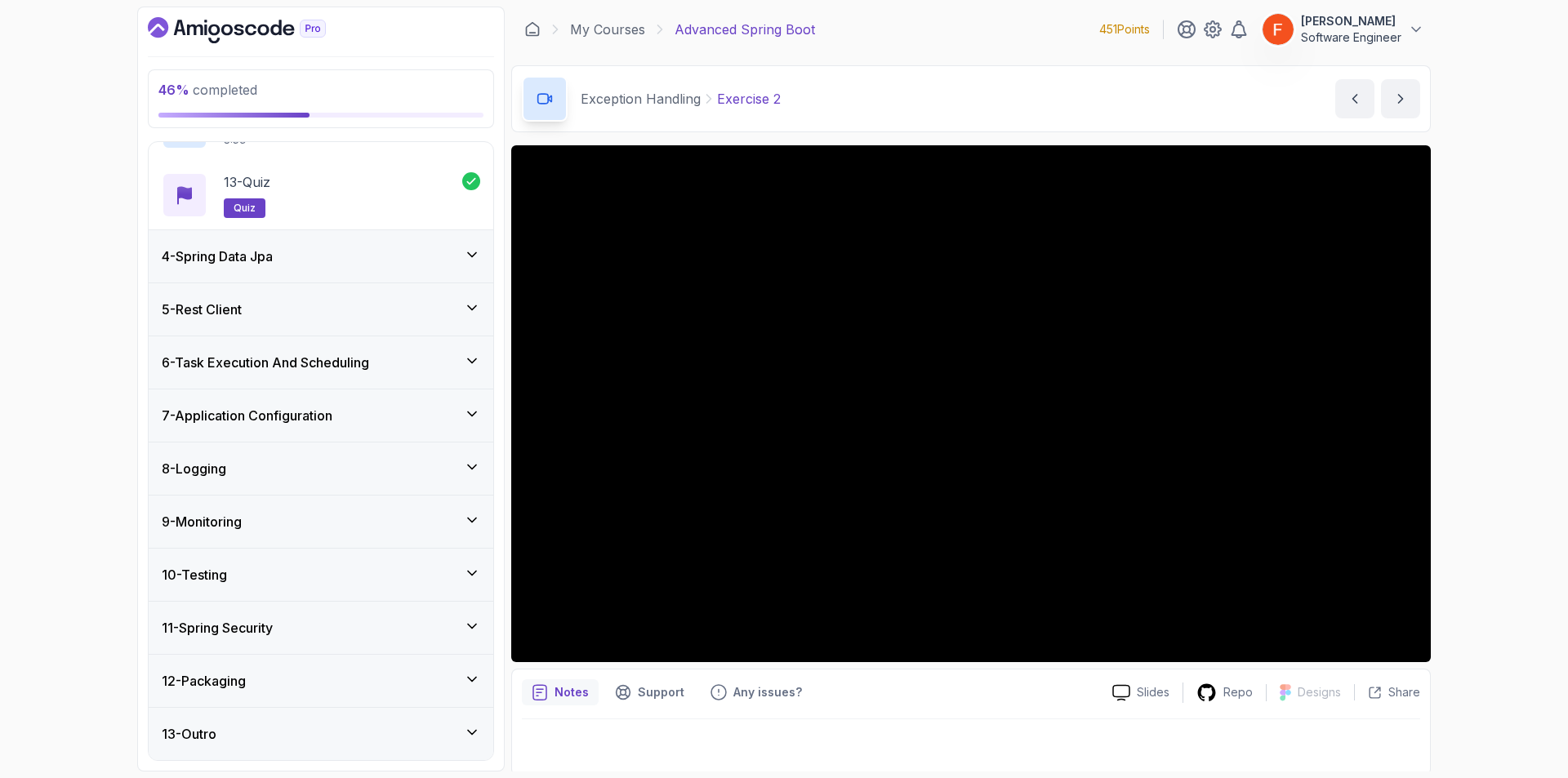
click at [332, 329] on div "5 - Rest Client" at bounding box center [321, 309] width 345 height 52
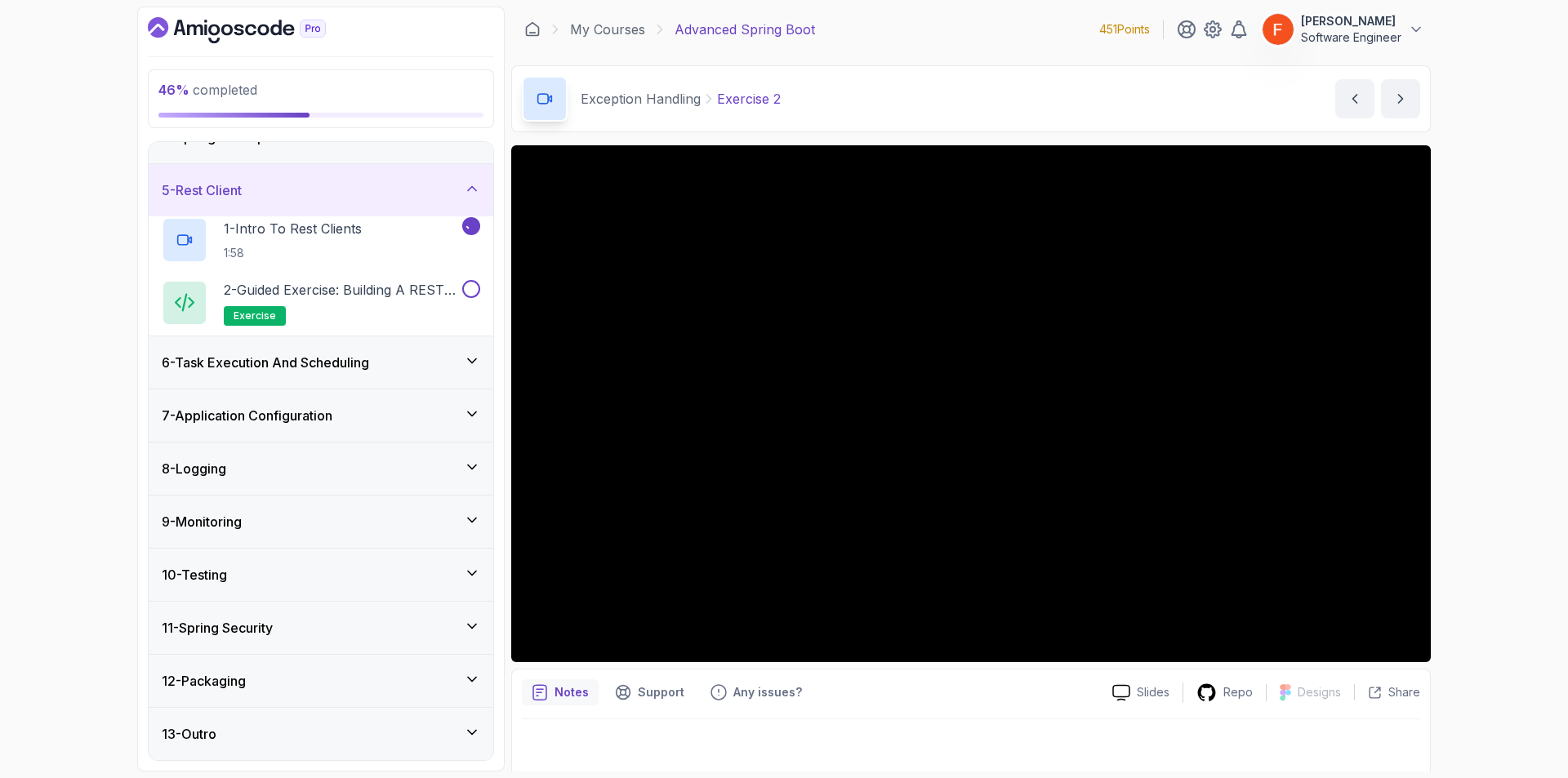
scroll to position [72, 0]
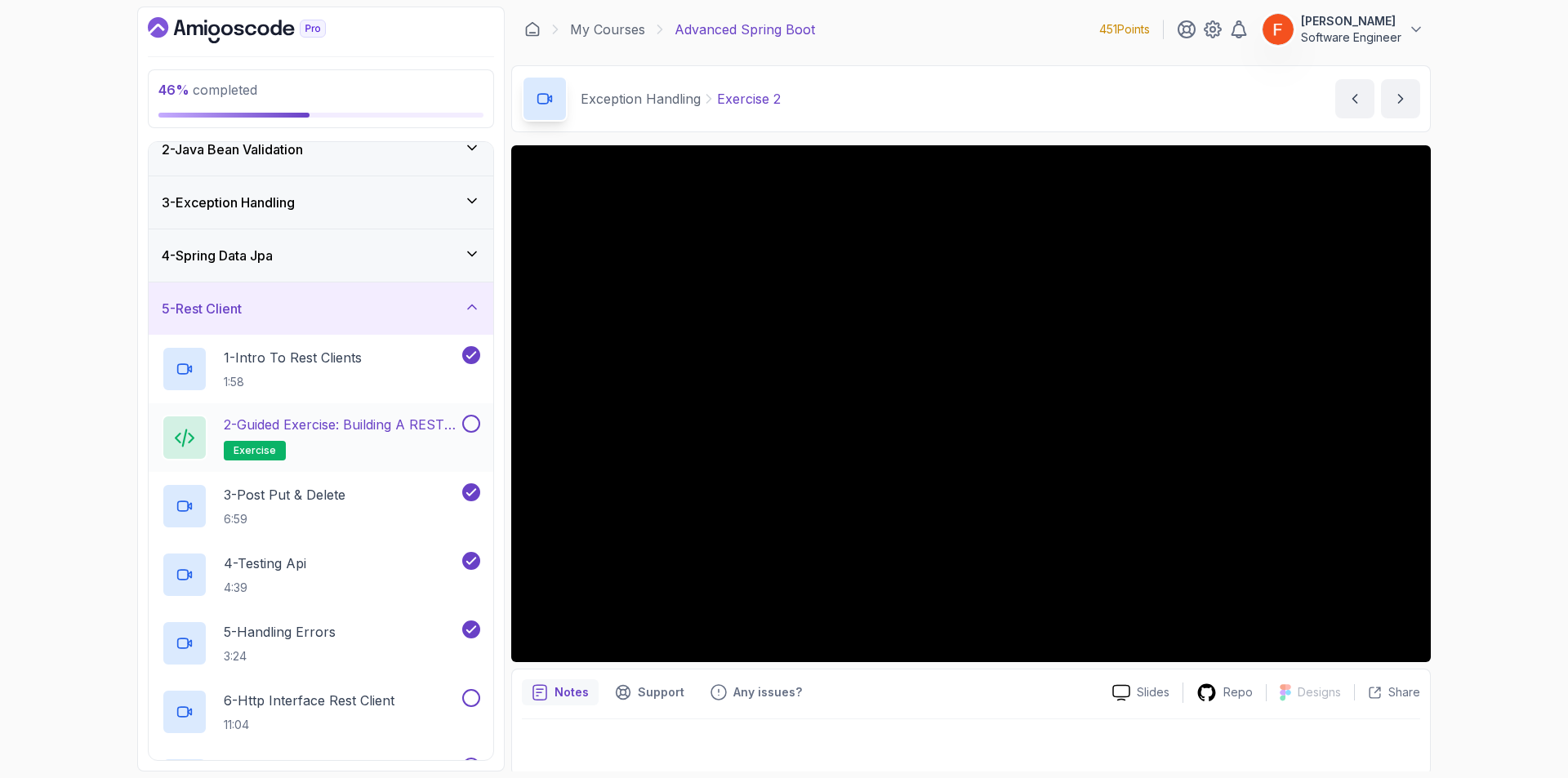
click at [469, 423] on button at bounding box center [471, 423] width 18 height 18
click at [386, 695] on p "6 - Http Interface Rest Client" at bounding box center [309, 700] width 171 height 19
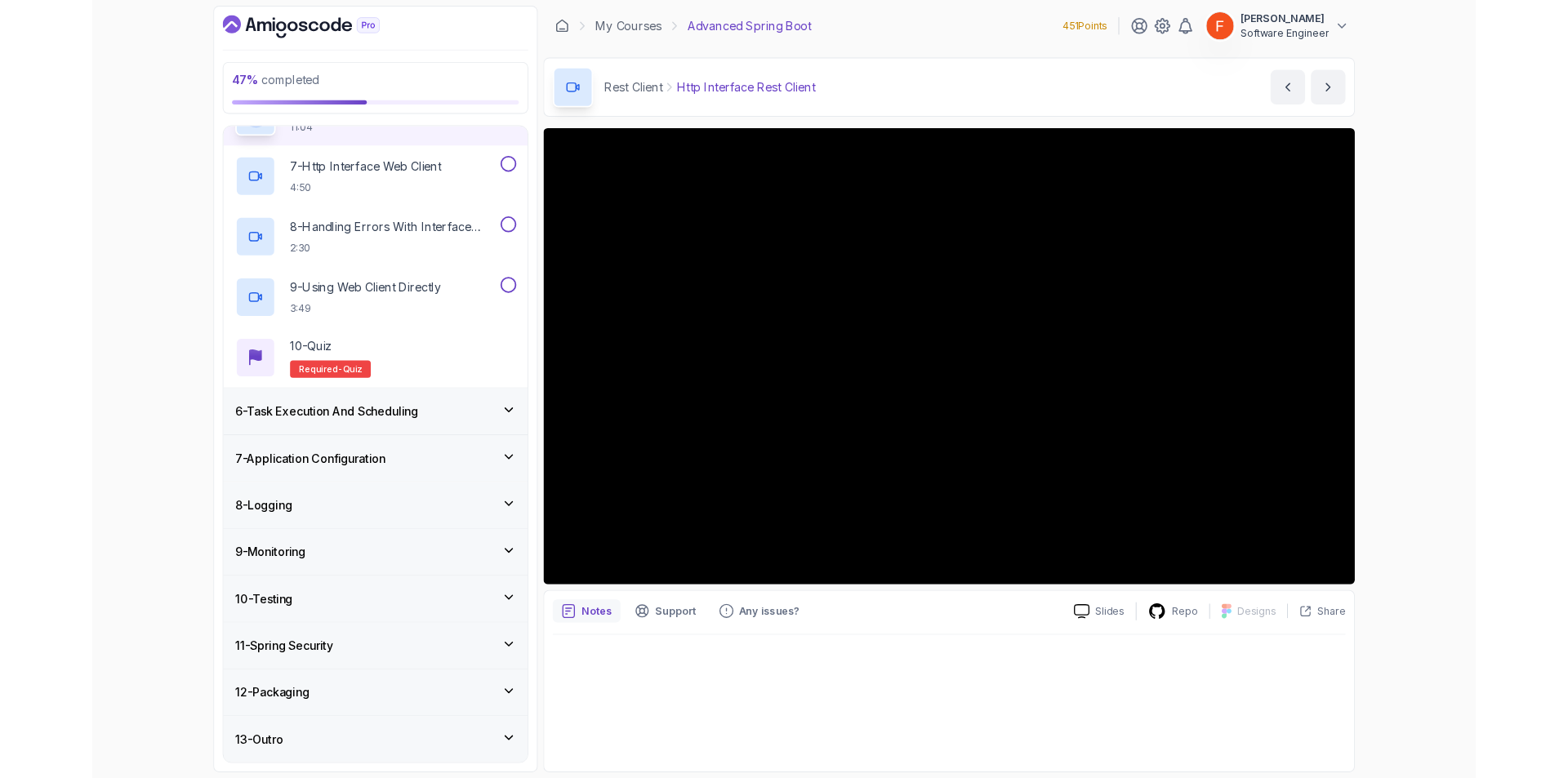
scroll to position [757, 0]
